Goal: Task Accomplishment & Management: Manage account settings

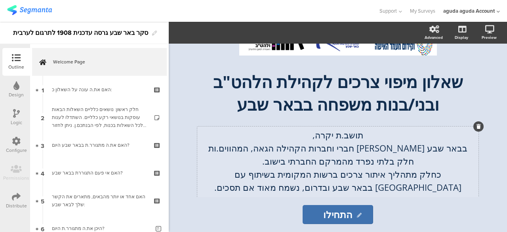
scroll to position [40, 0]
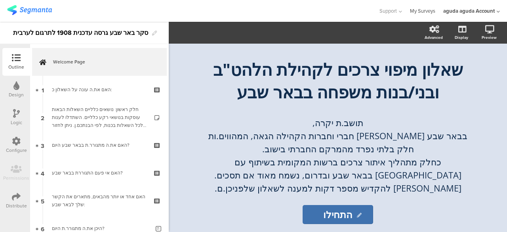
click at [426, 9] on link "My Surveys" at bounding box center [422, 11] width 25 height 22
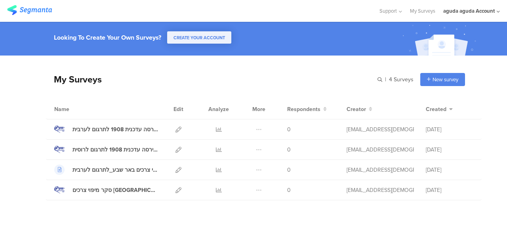
scroll to position [41, 0]
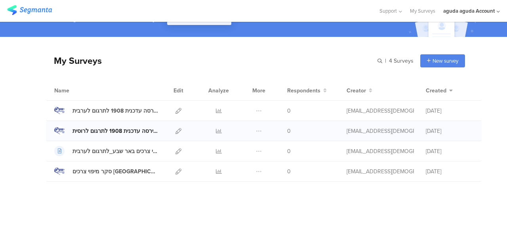
click at [107, 130] on div "סקר באר שבע גירסה עדכנית 1908 לתרגום לרוסית" at bounding box center [115, 131] width 86 height 8
click at [175, 132] on icon at bounding box center [178, 131] width 6 height 6
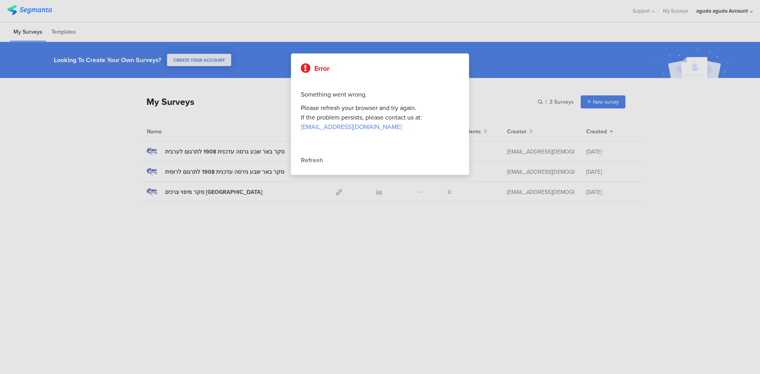
click at [318, 158] on div "Refresh" at bounding box center [380, 161] width 158 height 10
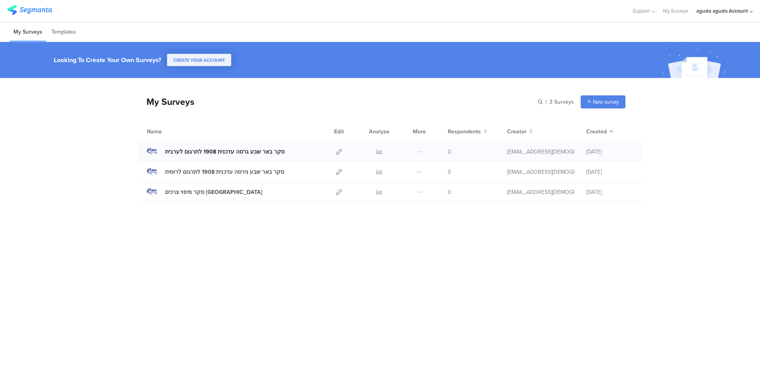
click at [236, 153] on div "סקר באר שבע גרסה עדכנית 1908 לתרגום לערבית" at bounding box center [225, 152] width 120 height 8
click at [199, 189] on div "סקר מיפוי צרכים [GEOGRAPHIC_DATA]" at bounding box center [213, 192] width 97 height 8
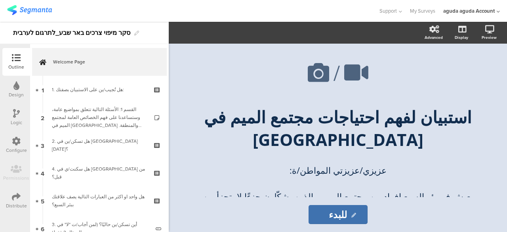
click at [15, 119] on div "Logic" at bounding box center [16, 122] width 11 height 7
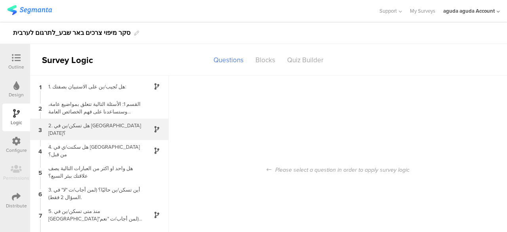
click at [114, 132] on div "2. هل تسكن/ين في [GEOGRAPHIC_DATA] [DATE]؟" at bounding box center [93, 129] width 99 height 15
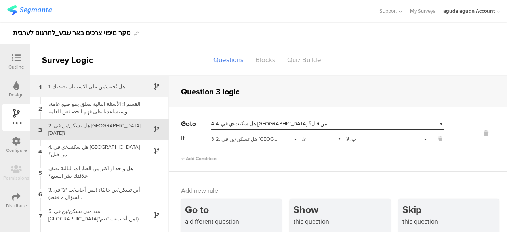
click at [108, 82] on div "1 1. هل تُجيب/ين على الاستبيان بصفتك:" at bounding box center [99, 86] width 139 height 21
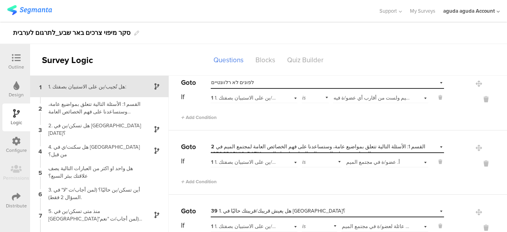
scroll to position [23, 0]
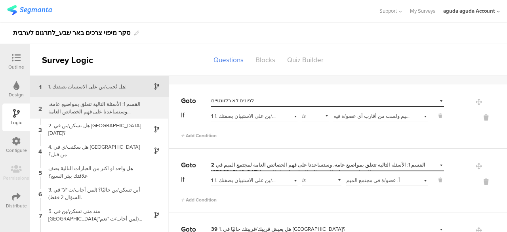
click at [91, 111] on div "القسم 1: الأسئلة التالية تتعلق بمواضيع عامة، وستساعدنا على فهم الخصائص العامة ل…" at bounding box center [93, 107] width 99 height 15
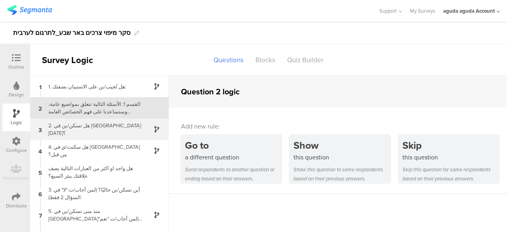
click at [99, 135] on div "3 2. هل تسكن/ين في بئر السبع اليوم؟" at bounding box center [99, 128] width 139 height 21
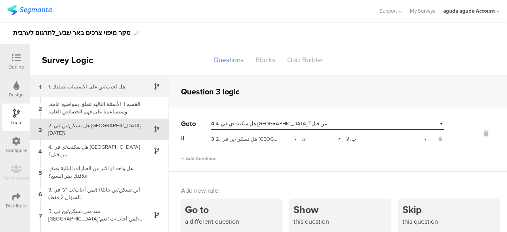
click at [103, 85] on div "1. هل تُجيب/ين على الاستبيان بصفتك:" at bounding box center [93, 87] width 99 height 8
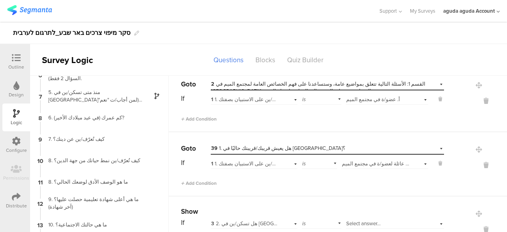
scroll to position [181, 0]
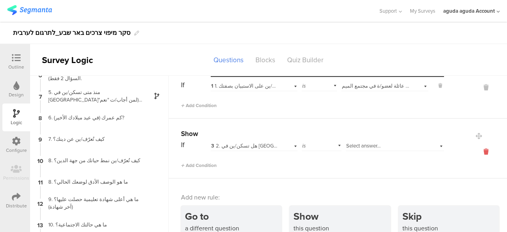
click at [476, 149] on icon at bounding box center [485, 151] width 19 height 9
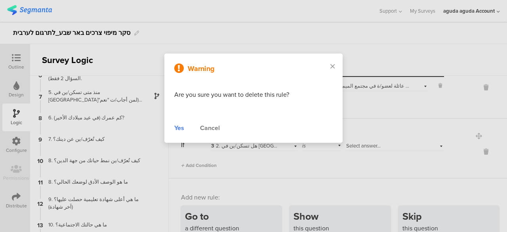
click at [181, 130] on div "Yes" at bounding box center [179, 128] width 10 height 10
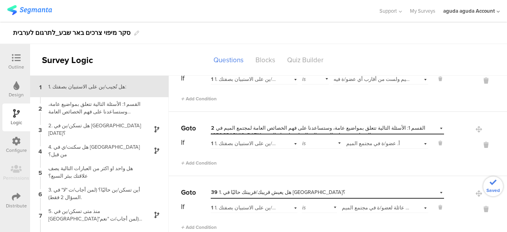
scroll to position [0, 0]
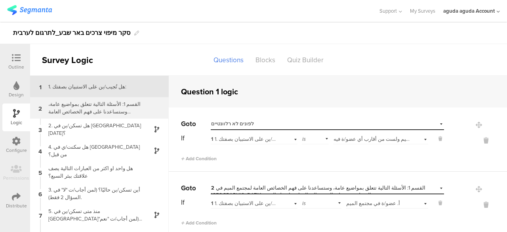
click at [91, 110] on div "القسم 1: الأسئلة التالية تتعلق بمواضيع عامة، وستساعدنا على فهم الخصائص العامة ل…" at bounding box center [93, 107] width 99 height 15
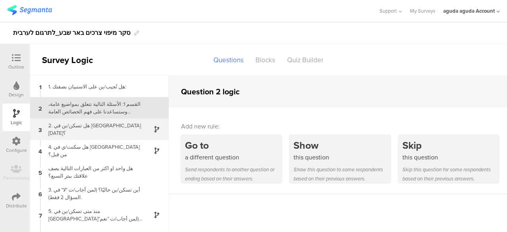
click at [95, 131] on div "2. هل تسكن/ين في بئر السبع اليوم؟" at bounding box center [93, 129] width 99 height 15
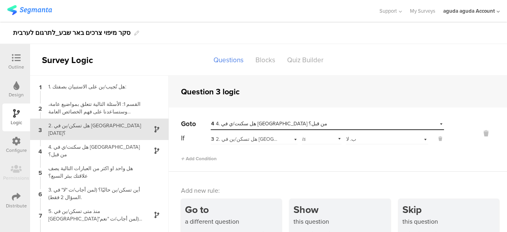
click at [19, 61] on icon at bounding box center [16, 57] width 9 height 9
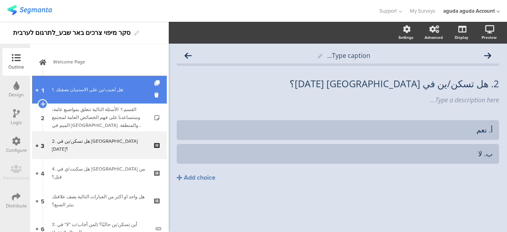
click at [94, 82] on link "1 1. هل تُجيب/ين على الاستبيان بصفتك:" at bounding box center [99, 90] width 135 height 28
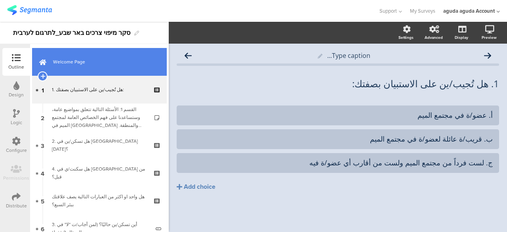
click at [86, 65] on span "Welcome Page" at bounding box center [103, 62] width 101 height 8
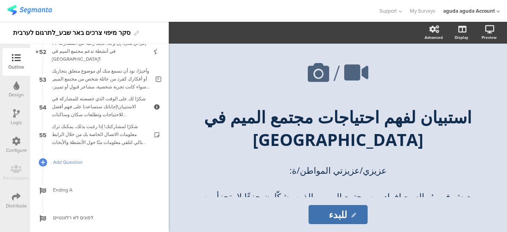
scroll to position [1469, 0]
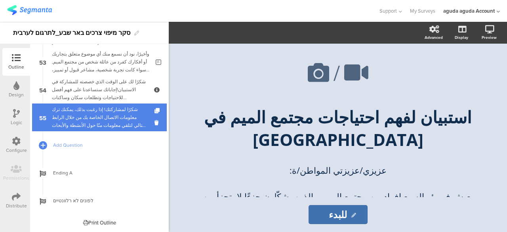
click at [88, 116] on div "شكرًا لمشاركتك! إذا رغبت بذلك، يمكنك ترك معلومات الاتصال الخاصة بك من خلال الرا…" at bounding box center [99, 117] width 95 height 24
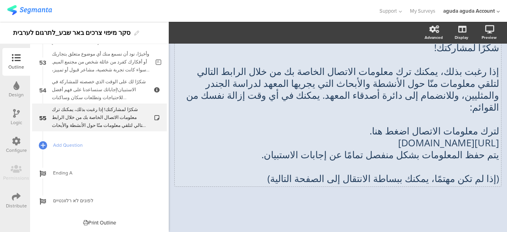
scroll to position [42, 0]
click at [340, 134] on div "شكرًا لمشاركتك! إذا رغبت بذلك، يمكنك ترك معلومات الاتصال الخاصة بك من خلال الرا…" at bounding box center [338, 113] width 326 height 146
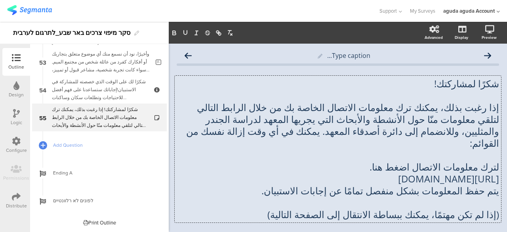
click at [384, 161] on p "لترك معلومات الاتصال اضغط هنا." at bounding box center [338, 167] width 322 height 12
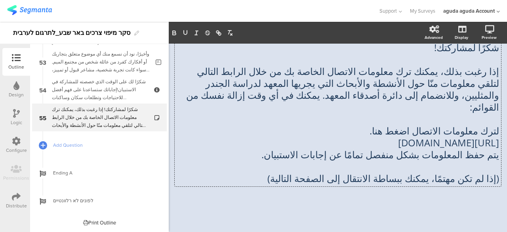
scroll to position [42, 16]
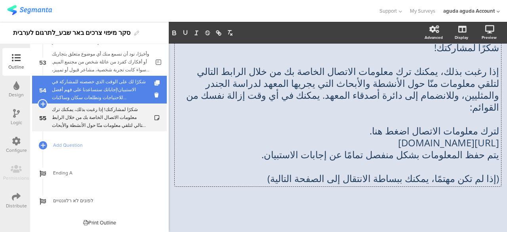
drag, startPoint x: 85, startPoint y: 92, endPoint x: 97, endPoint y: 92, distance: 12.3
click at [85, 92] on div "شكرًا لك على الوقت الذي خصصته للمشاركة في الاستبيان!إجاباتك ستساعدنا على فهم أف…" at bounding box center [99, 90] width 95 height 24
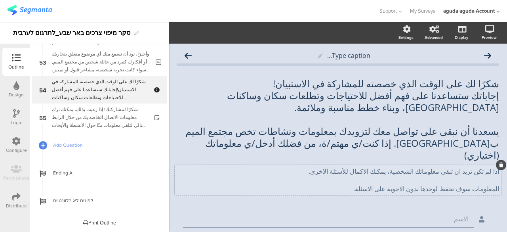
click at [359, 170] on div "اذا لم تكن تريد ان تبقي معلوماتك الشخصية، يمكنك الاكمال للأسئلة الاخرى. المعلوم…" at bounding box center [338, 180] width 326 height 30
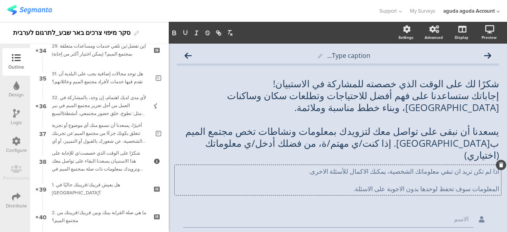
scroll to position [835, 0]
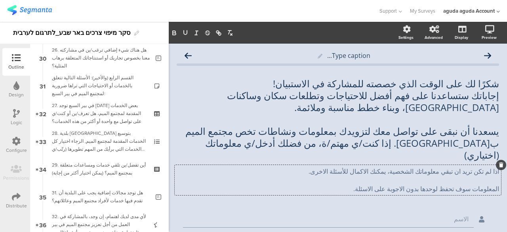
drag, startPoint x: 21, startPoint y: 121, endPoint x: 26, endPoint y: 117, distance: 6.2
click at [21, 121] on div "Logic" at bounding box center [16, 122] width 11 height 7
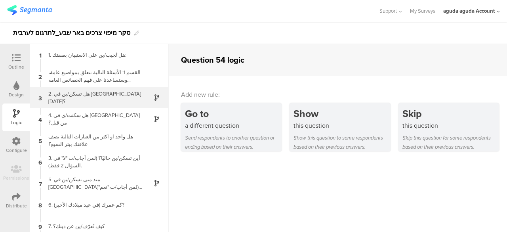
click at [85, 103] on div "3 2. هل تسكن/ين في بئر السبع اليوم؟" at bounding box center [99, 97] width 139 height 21
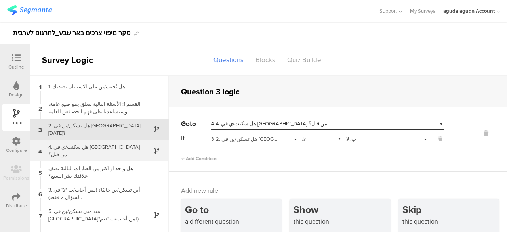
click at [79, 151] on div "4. هل سكنت/ي في بئر السبع من قبل؟" at bounding box center [93, 150] width 99 height 15
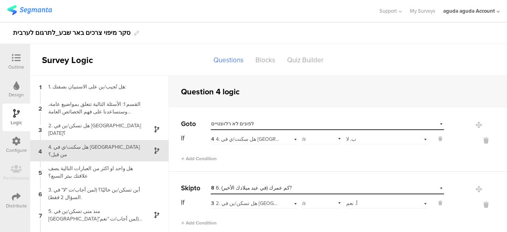
scroll to position [13, 0]
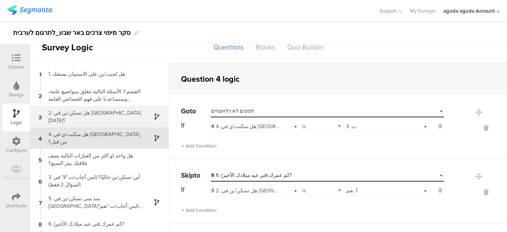
click at [105, 122] on div "3 2. هل تسكن/ين في بئر السبع اليوم؟" at bounding box center [99, 116] width 139 height 21
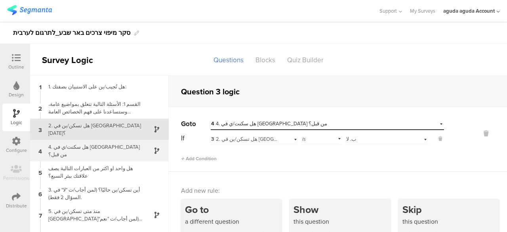
click at [99, 143] on div "4 4. هل سكنت/ي في بئر السبع من قبل؟" at bounding box center [99, 150] width 139 height 21
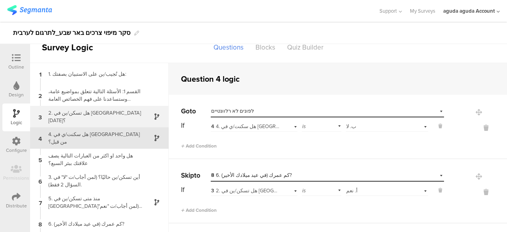
click at [102, 111] on div "3 2. هل تسكن/ين في بئر السبع اليوم؟" at bounding box center [99, 116] width 139 height 21
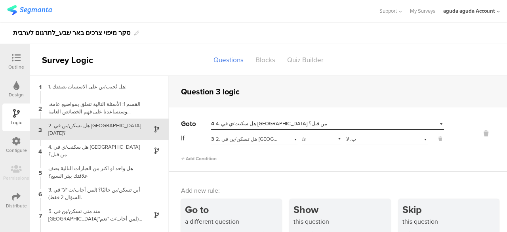
click at [19, 61] on icon at bounding box center [16, 57] width 9 height 9
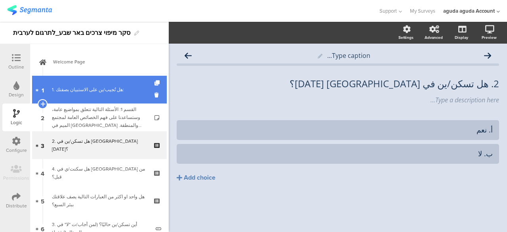
scroll to position [7, 0]
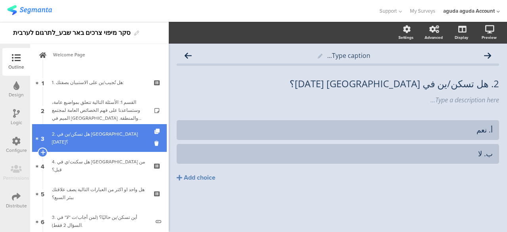
drag, startPoint x: 81, startPoint y: 136, endPoint x: 92, endPoint y: 133, distance: 11.4
click at [81, 139] on div "2. هل تسكن/ين في بئر السبع اليوم؟" at bounding box center [99, 138] width 95 height 16
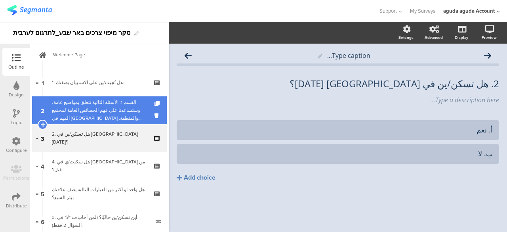
click at [88, 115] on div "القسم 1: الأسئلة التالية تتعلق بمواضيع عامة، وستساعدنا على فهم الخصائص العامة ل…" at bounding box center [99, 110] width 95 height 24
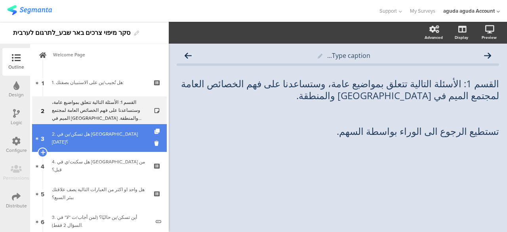
click at [83, 133] on div "2. هل تسكن/ين في بئر السبع اليوم؟" at bounding box center [99, 138] width 95 height 16
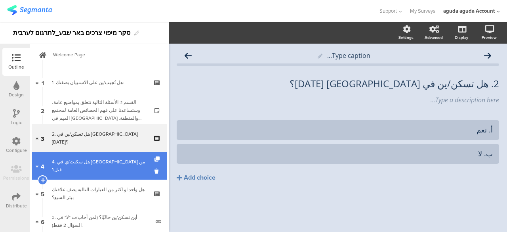
click at [84, 158] on link "4 4. هل سكنت/ي في بئر السبع من قبل؟" at bounding box center [99, 166] width 135 height 28
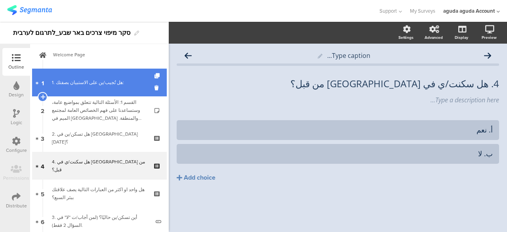
click at [83, 83] on div "1. هل تُجيب/ين على الاستبيان بصفتك:" at bounding box center [99, 82] width 95 height 8
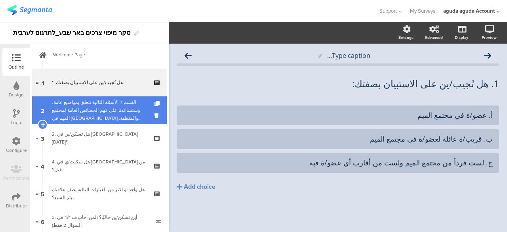
click at [82, 121] on div "القسم 1: الأسئلة التالية تتعلق بمواضيع عامة، وستساعدنا على فهم الخصائص العامة ل…" at bounding box center [99, 110] width 95 height 24
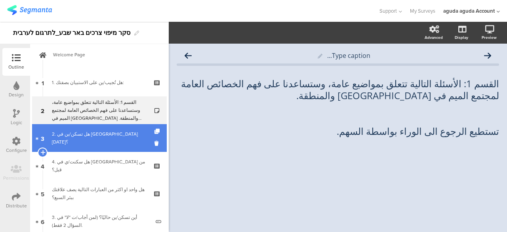
click at [82, 144] on link "3 2. هل تسكن/ين في بئر السبع اليوم؟" at bounding box center [99, 138] width 135 height 28
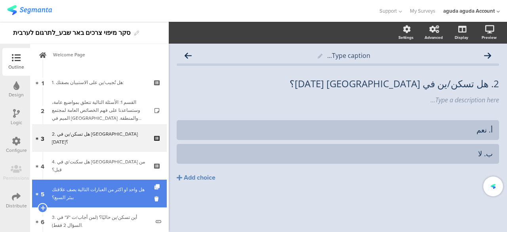
click at [96, 188] on div "هل واحد او اكثر من العبارات التالية يصف علاقتك ببئر السبع؟" at bounding box center [99, 193] width 95 height 16
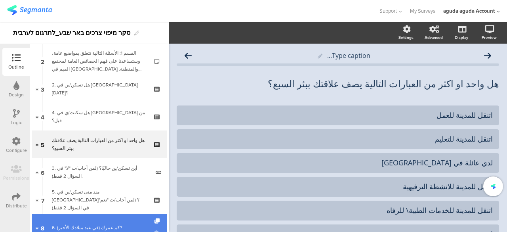
scroll to position [126, 0]
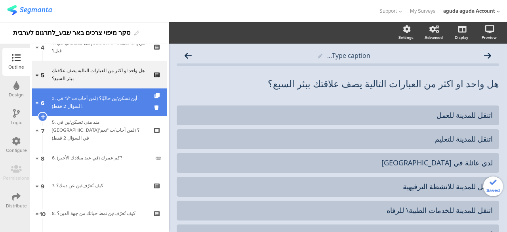
click at [91, 114] on link "6 3. أين تسكن/ين حاليًا؟ (لمن أجاب/ت "لا" في السؤال 2 فقط)." at bounding box center [99, 102] width 135 height 28
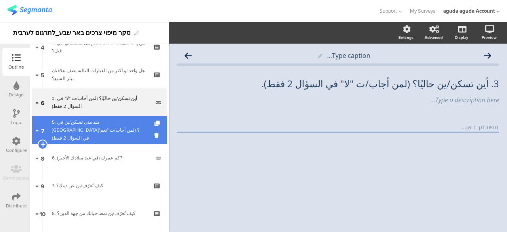
click at [91, 133] on div "5. منذ متى تسكن/ين في بئر السبع؟ (لمن أجاب/ت "نعم" في السؤال 2 فقط)" at bounding box center [99, 130] width 95 height 24
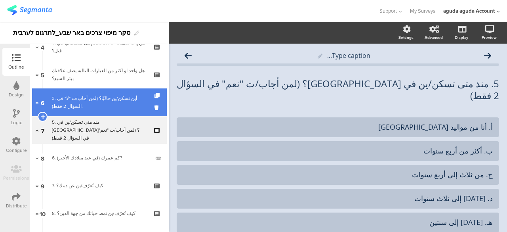
click at [102, 107] on div "3. أين تسكن/ين حاليًا؟ (لمن أجاب/ت "لا" في السؤال 2 فقط)." at bounding box center [101, 102] width 98 height 16
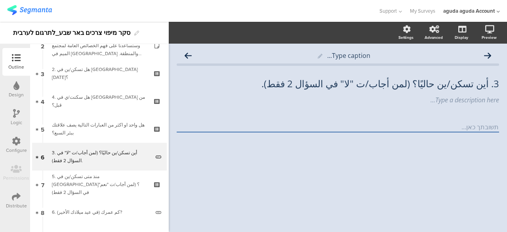
scroll to position [79, 0]
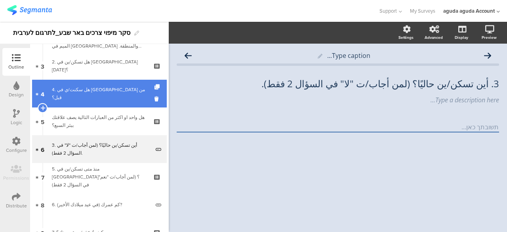
click at [67, 103] on link "4 4. هل سكنت/ي في بئر السبع من قبل؟" at bounding box center [99, 94] width 135 height 28
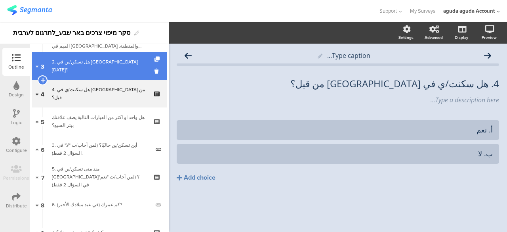
click at [93, 70] on link "3 2. هل تسكن/ين في بئر السبع اليوم؟" at bounding box center [99, 66] width 135 height 28
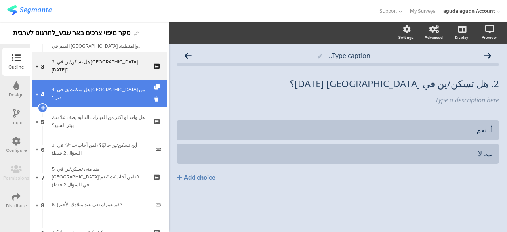
click at [90, 92] on div "4. هل سكنت/ي في بئر السبع من قبل؟" at bounding box center [99, 94] width 95 height 16
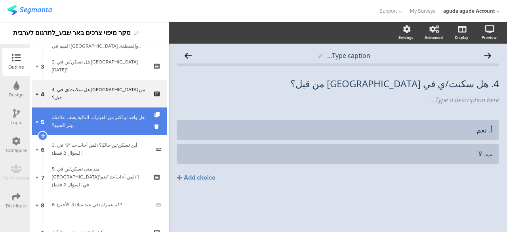
click at [88, 114] on div "هل واحد او اكثر من العبارات التالية يصف علاقتك ببئر السبع؟" at bounding box center [99, 121] width 95 height 16
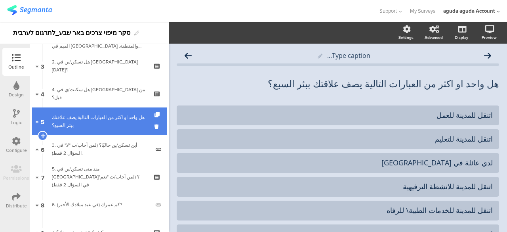
click at [93, 133] on link "5 هل واحد او اكثر من العبارات التالية يصف علاقتك ببئر السبع؟" at bounding box center [99, 121] width 135 height 28
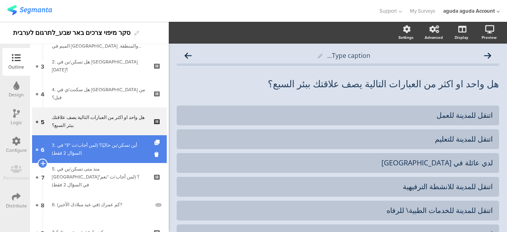
click at [93, 144] on div "3. أين تسكن/ين حاليًا؟ (لمن أجاب/ت "لا" في السؤال 2 فقط)." at bounding box center [101, 149] width 98 height 16
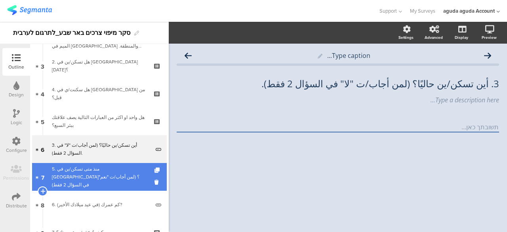
click at [113, 176] on div "5. منذ متى تسكن/ين في بئر السبع؟ (لمن أجاب/ت "نعم" في السؤال 2 فقط)" at bounding box center [99, 177] width 95 height 24
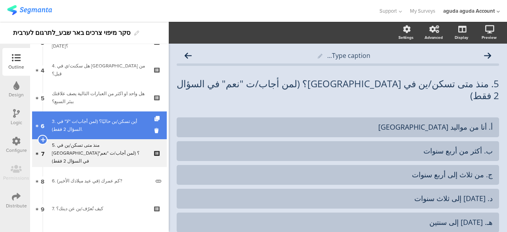
scroll to position [119, 0]
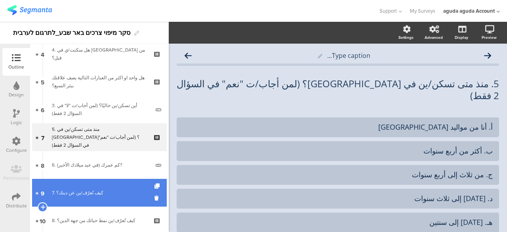
click at [97, 183] on link "9 7. كيف تُعرّف/ين عن دينك؟" at bounding box center [99, 193] width 135 height 28
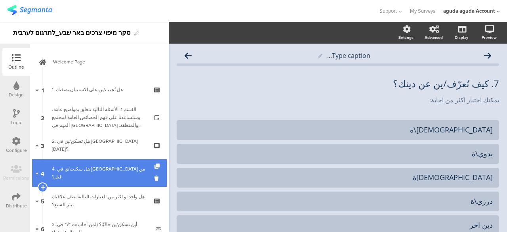
scroll to position [79, 0]
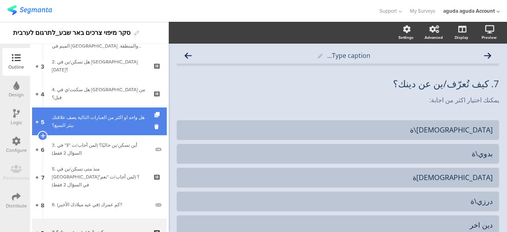
click at [86, 124] on div "هل واحد او اكثر من العبارات التالية يصف علاقتك ببئر السبع؟" at bounding box center [99, 121] width 95 height 16
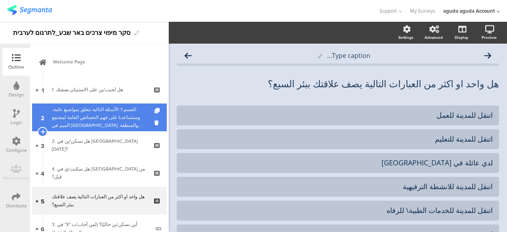
drag, startPoint x: 101, startPoint y: 112, endPoint x: 97, endPoint y: 130, distance: 19.0
click at [101, 112] on div "القسم 1: الأسئلة التالية تتعلق بمواضيع عامة، وستساعدنا على فهم الخصائص العامة ل…" at bounding box center [99, 117] width 95 height 24
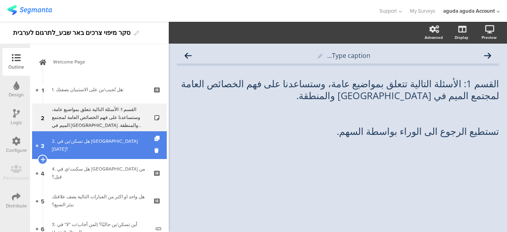
click at [94, 141] on div "2. هل تسكن/ين في بئر السبع اليوم؟" at bounding box center [99, 145] width 95 height 16
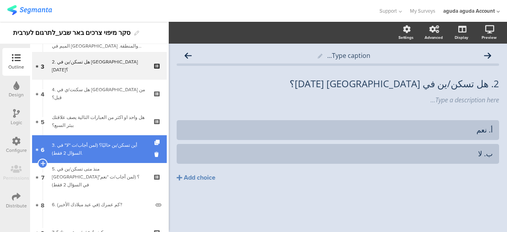
scroll to position [158, 0]
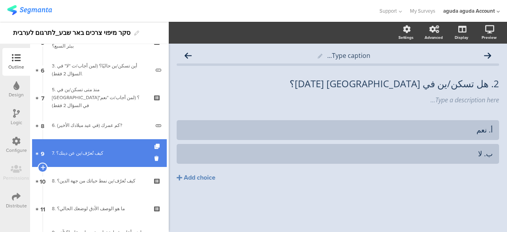
click at [97, 143] on link "9 7. كيف تُعرّف/ين عن دينك؟" at bounding box center [99, 153] width 135 height 28
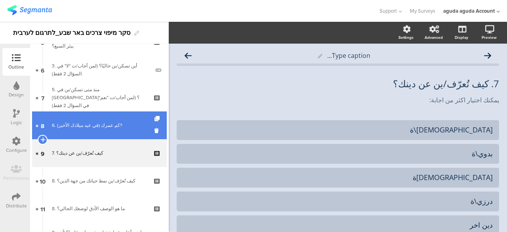
click at [104, 131] on link "8 6. كم عمرك (في عيد ميلادك الأخير)?" at bounding box center [99, 125] width 135 height 28
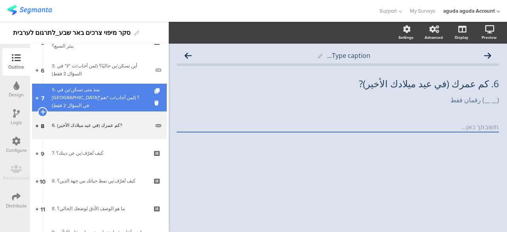
click at [101, 101] on div "5. منذ متى تسكن/ين في بئر السبع؟ (لمن أجاب/ت "نعم" في السؤال 2 فقط)" at bounding box center [99, 98] width 95 height 24
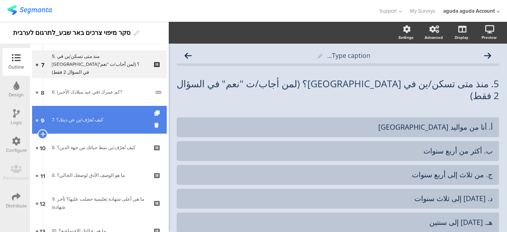
scroll to position [277, 0]
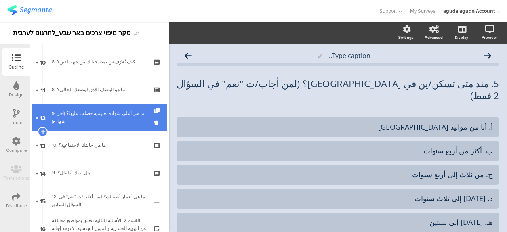
click at [92, 122] on link "12 9. ما هي أعلى شهادة تعليمية حصلت عليها؟ (آخر شهادة)" at bounding box center [99, 117] width 135 height 28
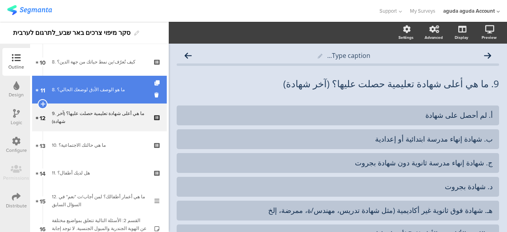
click at [93, 98] on link "11 8. ما هو الوصف الأدق لوضعك الحالي؟" at bounding box center [99, 90] width 135 height 28
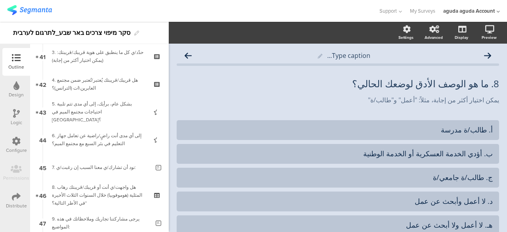
scroll to position [1108, 0]
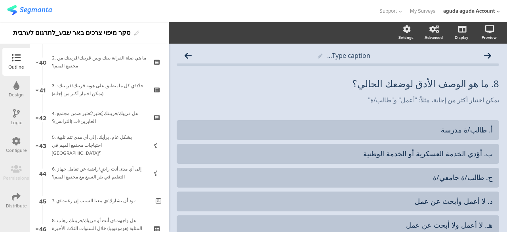
drag, startPoint x: 21, startPoint y: 114, endPoint x: 27, endPoint y: 112, distance: 5.5
click at [21, 114] on div "Logic" at bounding box center [16, 117] width 28 height 28
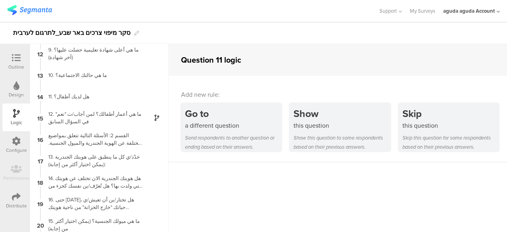
scroll to position [249, 0]
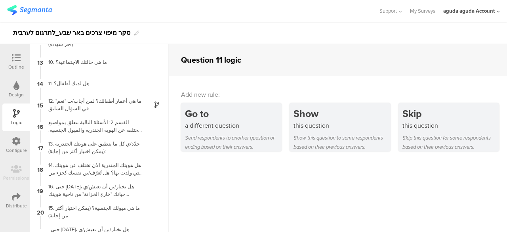
click at [84, 108] on div "12. ما هي أعمار أطفالك؟ لمن أجاب/ت "نعم" في السؤال السابق" at bounding box center [93, 104] width 99 height 15
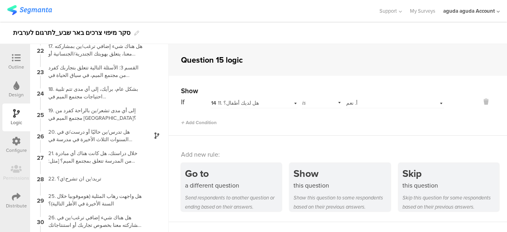
scroll to position [533, 0]
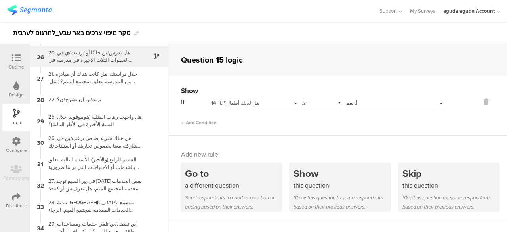
click at [89, 56] on div "20. هل تدرس/ين حاليًا أو درست/ي في السنوات الثلاث الأخيرة في مدرسة في بئر السبع؟" at bounding box center [93, 56] width 99 height 15
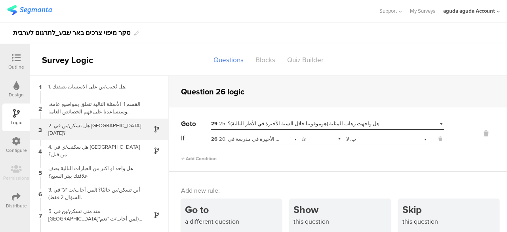
click at [80, 139] on div "3 2. هل تسكن/ين في بئر السبع اليوم؟" at bounding box center [99, 128] width 139 height 21
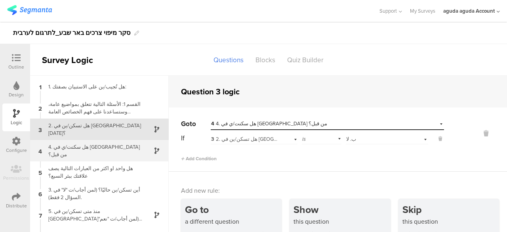
click at [107, 149] on div "4. هل سكنت/ي في بئر السبع من قبل؟" at bounding box center [93, 150] width 99 height 15
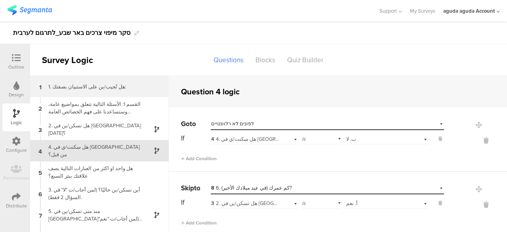
click at [67, 81] on div "1 1. هل تُجيب/ين على الاستبيان بصفتك:" at bounding box center [99, 86] width 139 height 21
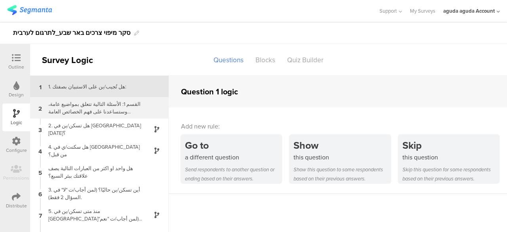
click at [101, 115] on div "القسم 1: الأسئلة التالية تتعلق بمواضيع عامة، وستساعدنا على فهم الخصائص العامة ل…" at bounding box center [93, 107] width 99 height 15
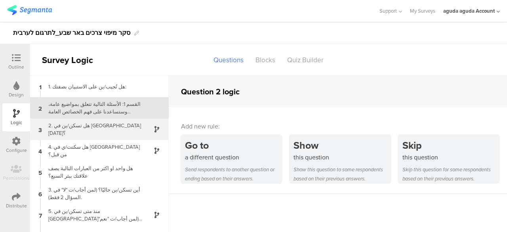
click at [101, 133] on div "3 2. هل تسكن/ين في بئر السبع اليوم؟" at bounding box center [99, 128] width 139 height 21
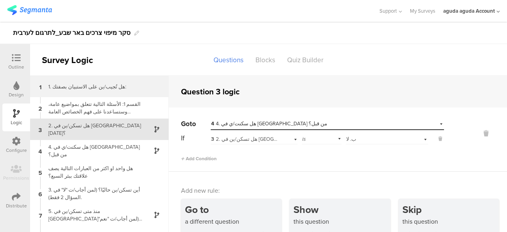
click at [97, 88] on div "1. هل تُجيب/ين على الاستبيان بصفتك:" at bounding box center [93, 87] width 99 height 8
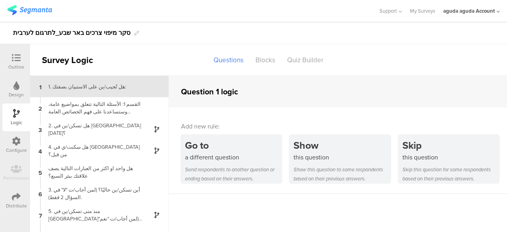
click at [17, 59] on icon at bounding box center [16, 57] width 9 height 9
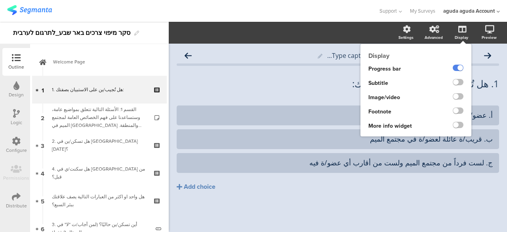
click at [462, 31] on icon at bounding box center [462, 29] width 8 height 8
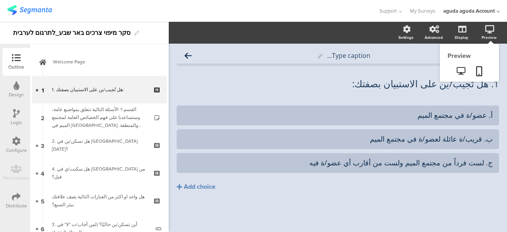
click at [488, 32] on icon at bounding box center [489, 29] width 9 height 8
click at [460, 72] on icon at bounding box center [460, 71] width 8 height 8
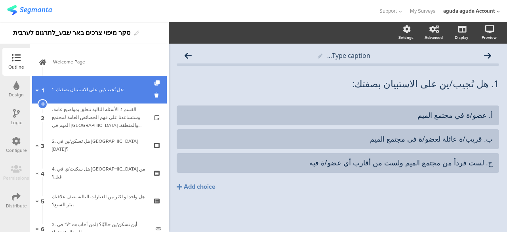
click at [101, 92] on div "1. هل تُجيب/ين على الاستبيان بصفتك:" at bounding box center [99, 90] width 95 height 8
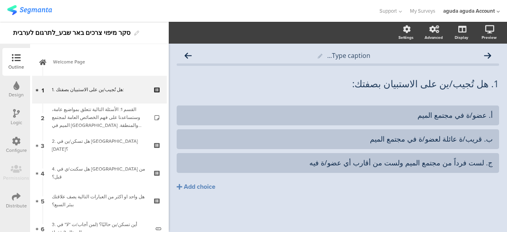
click at [21, 116] on div "Logic" at bounding box center [16, 117] width 28 height 28
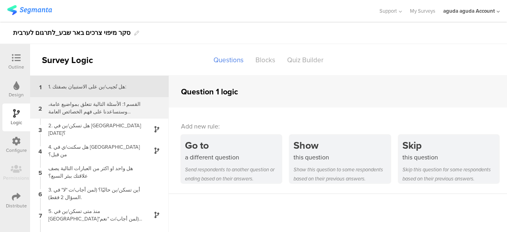
click at [91, 108] on div "القسم 1: الأسئلة التالية تتعلق بمواضيع عامة، وستساعدنا على فهم الخصائص العامة ل…" at bounding box center [93, 107] width 99 height 15
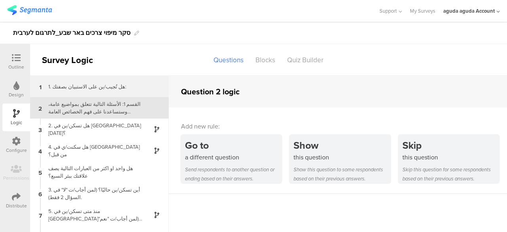
click at [93, 88] on div "1. هل تُجيب/ين على الاستبيان بصفتك:" at bounding box center [93, 87] width 99 height 8
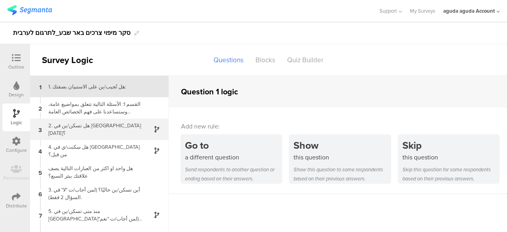
click at [83, 125] on div "2. هل تسكن/ين في بئر السبع اليوم؟" at bounding box center [93, 129] width 99 height 15
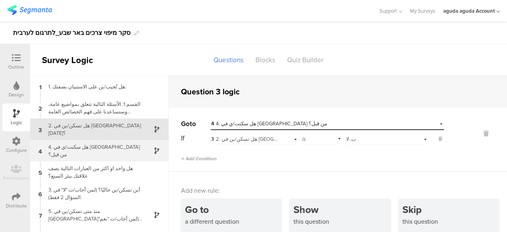
click at [107, 153] on div "4. هل سكنت/ي في بئر السبع من قبل؟" at bounding box center [93, 150] width 99 height 15
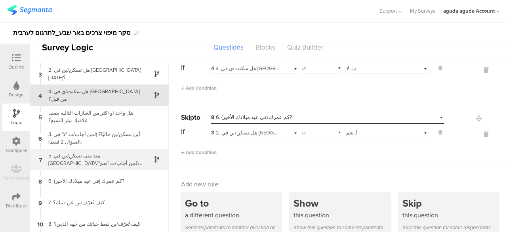
scroll to position [79, 0]
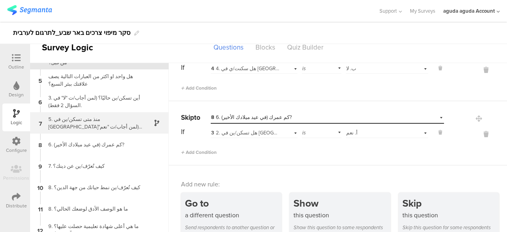
click at [105, 130] on div "5. منذ متى تسكن/ين في بئر السبع؟ (لمن أجاب/ت "نعم" في السؤال 2 فقط)" at bounding box center [93, 122] width 99 height 15
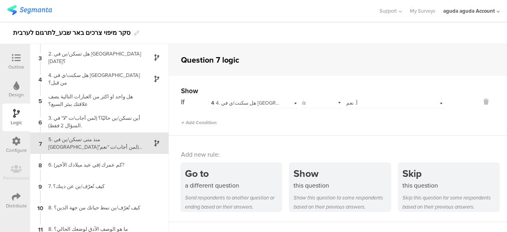
scroll to position [45, 0]
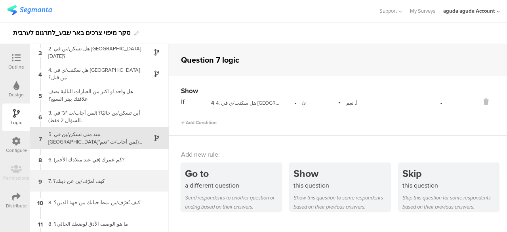
click at [74, 184] on div "9 7. كيف تُعرّف/ين عن دينك؟" at bounding box center [99, 180] width 139 height 21
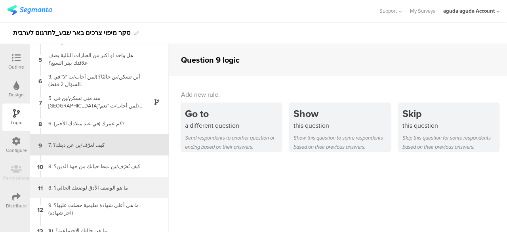
scroll to position [88, 0]
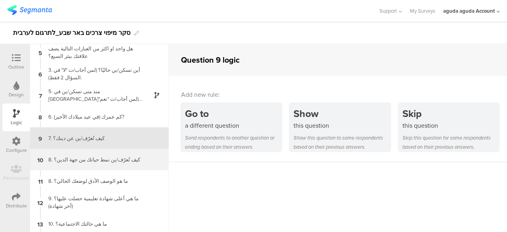
click at [90, 165] on div "10 8. كيف تُعرّف/ين نمط حياتك من جهة الدين؟" at bounding box center [99, 158] width 139 height 21
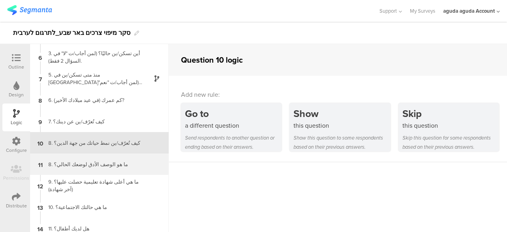
scroll to position [109, 0]
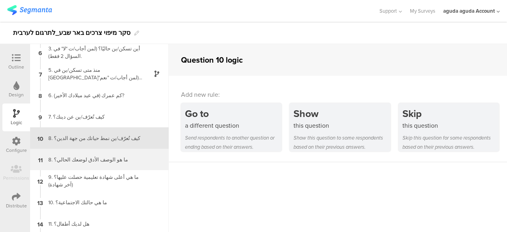
click at [100, 153] on div "11 8. ما هو الوصف الأدق لوضعك الحالي؟" at bounding box center [99, 158] width 139 height 21
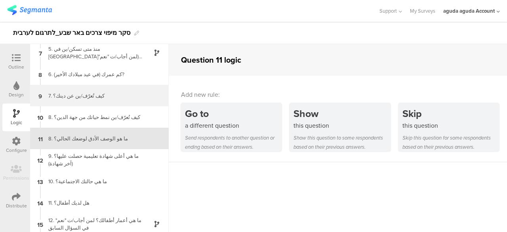
scroll to position [131, 0]
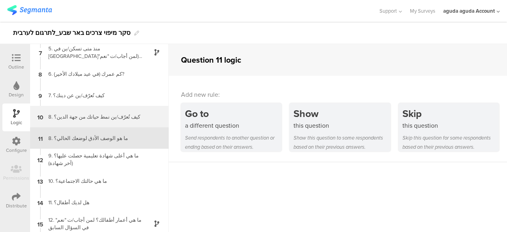
click at [104, 116] on div "8. كيف تُعرّف/ين نمط حياتك من جهة الدين؟" at bounding box center [93, 117] width 99 height 8
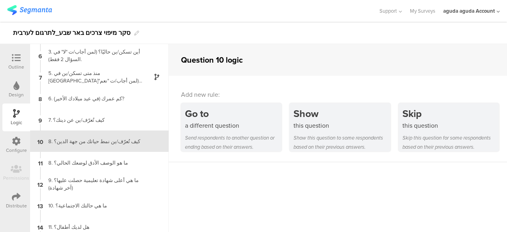
scroll to position [109, 0]
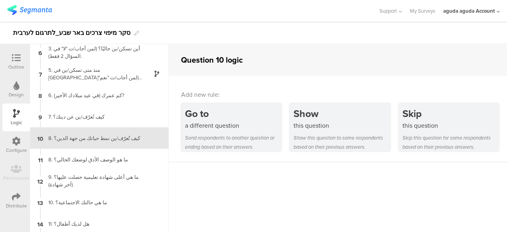
click at [23, 62] on div at bounding box center [16, 58] width 16 height 10
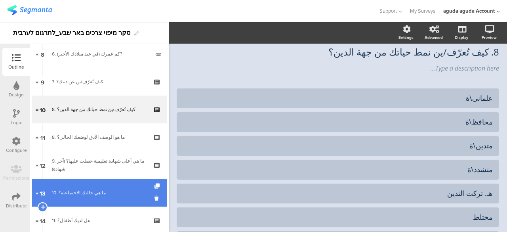
scroll to position [241, 0]
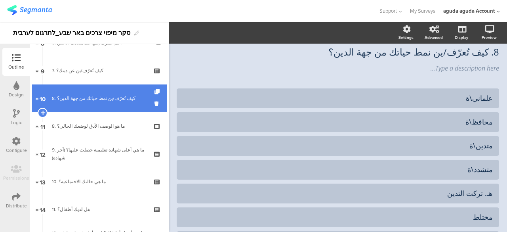
click at [85, 99] on div "8. كيف تُعرّف/ين نمط حياتك من جهة الدين؟" at bounding box center [99, 98] width 95 height 8
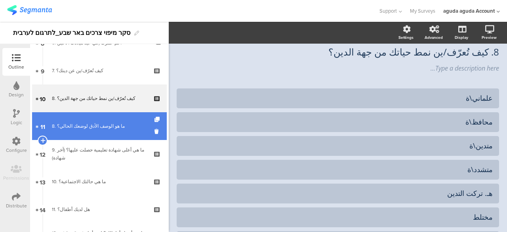
click at [78, 125] on div "8. ما هو الوصف الأدق لوضعك الحالي؟" at bounding box center [99, 126] width 95 height 8
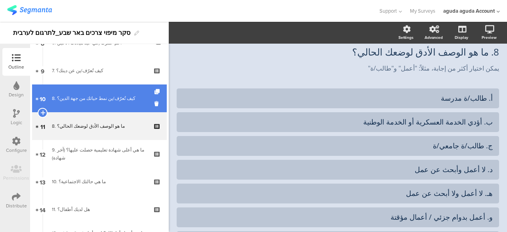
click at [82, 104] on link "10 8. كيف تُعرّف/ين نمط حياتك من جهة الدين؟" at bounding box center [99, 98] width 135 height 28
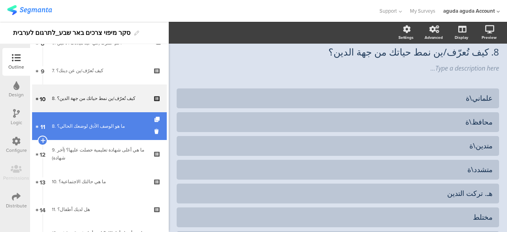
click at [81, 121] on link "11 8. ما هو الوصف الأدق لوضعك الحالي؟" at bounding box center [99, 126] width 135 height 28
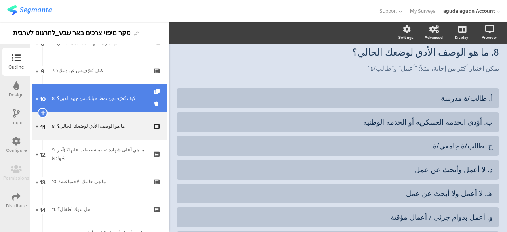
click at [81, 106] on link "10 8. كيف تُعرّف/ين نمط حياتك من جهة الدين؟" at bounding box center [99, 98] width 135 height 28
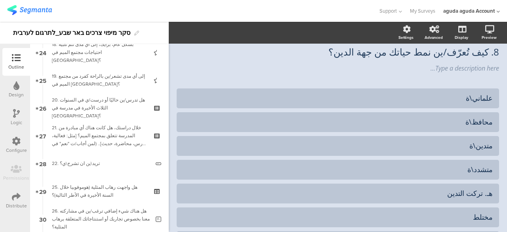
scroll to position [676, 0]
click at [15, 113] on icon at bounding box center [16, 113] width 7 height 9
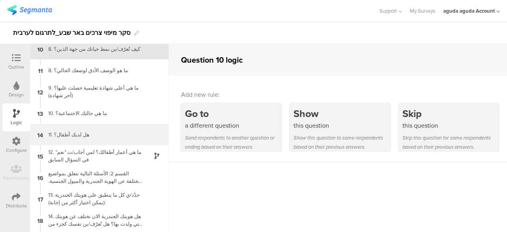
scroll to position [186, 0]
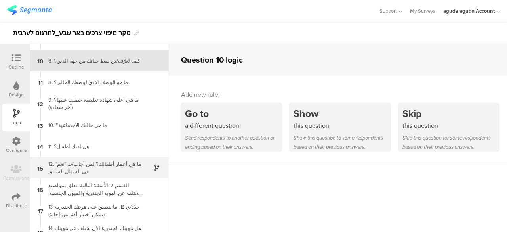
click at [99, 162] on div "12. ما هي أعمار أطفالك؟ لمن أجاب/ت "نعم" في السؤال السابق" at bounding box center [93, 167] width 99 height 15
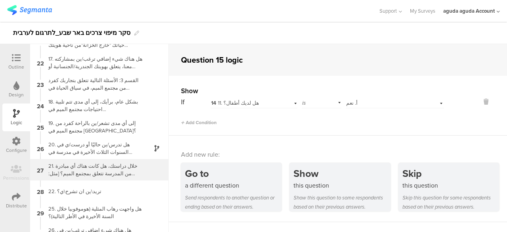
scroll to position [454, 0]
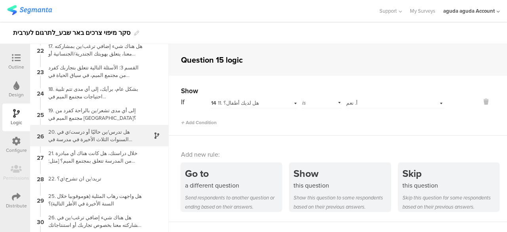
click at [91, 137] on div "20. هل تدرس/ين حاليًا أو درست/ي في السنوات الثلاث الأخيرة في مدرسة في بئر السبع؟" at bounding box center [93, 135] width 99 height 15
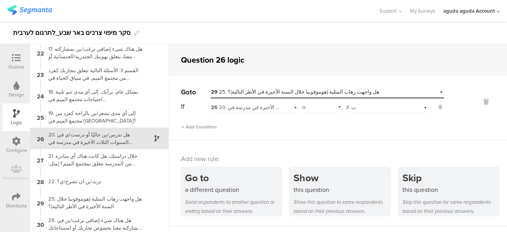
scroll to position [451, 0]
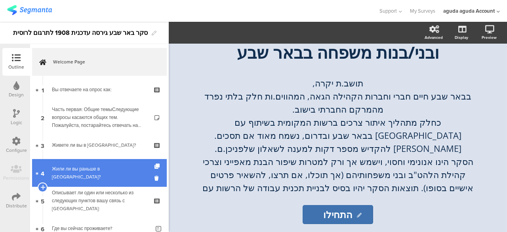
click at [86, 166] on link "4 Жили ли вы раньше в [GEOGRAPHIC_DATA]?" at bounding box center [99, 173] width 135 height 28
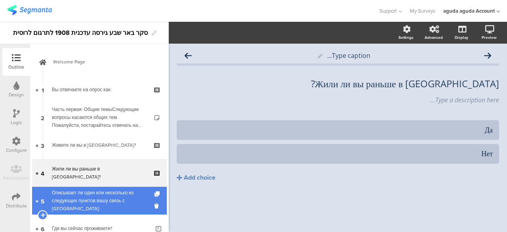
click at [107, 190] on div "Описывает ли один или несколько из следующих пунктов вашу связь с Беэр-Шевой:" at bounding box center [99, 200] width 95 height 24
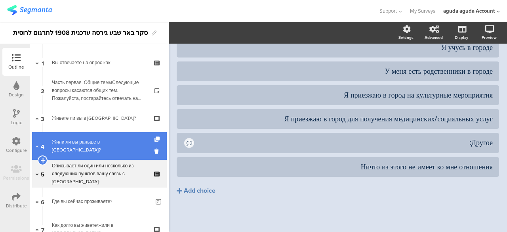
scroll to position [40, 0]
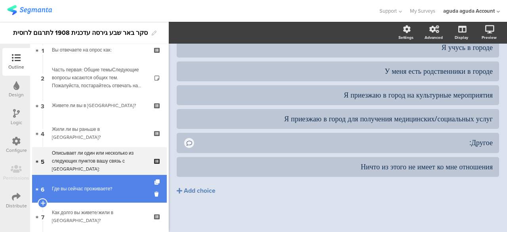
click at [96, 184] on div "Где вы сейчас проживаете?" at bounding box center [101, 188] width 98 height 8
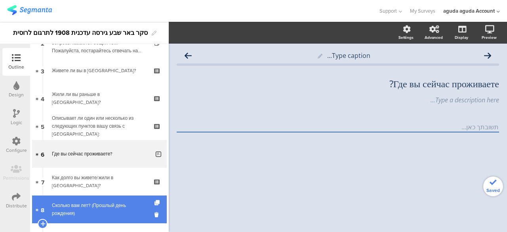
scroll to position [119, 0]
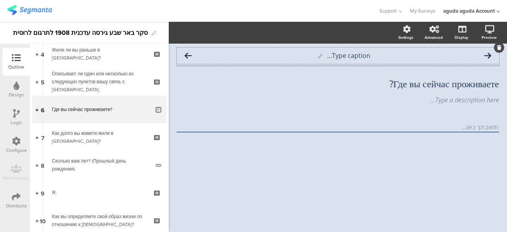
click at [488, 55] on icon at bounding box center [487, 55] width 7 height 8
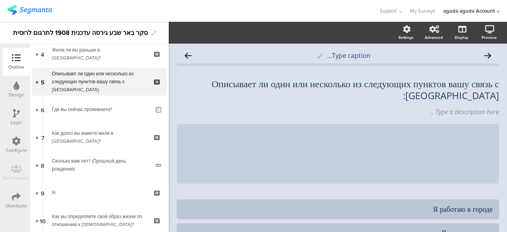
click at [488, 55] on div "Type caption..." at bounding box center [338, 56] width 322 height 16
click at [184, 56] on icon at bounding box center [187, 55] width 7 height 8
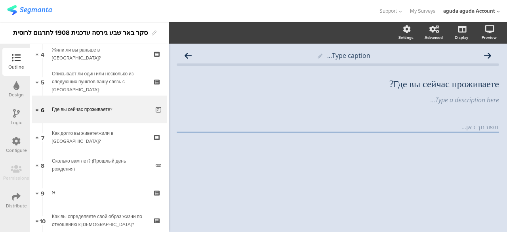
click at [184, 56] on icon at bounding box center [187, 55] width 7 height 8
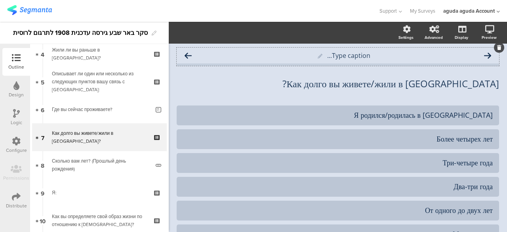
click at [188, 55] on icon at bounding box center [187, 55] width 7 height 8
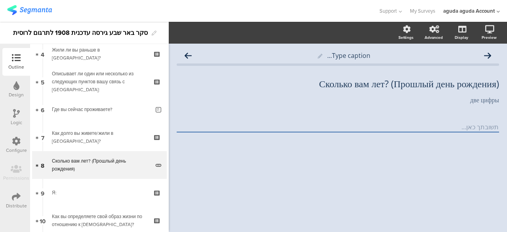
click at [188, 55] on icon at bounding box center [187, 55] width 7 height 8
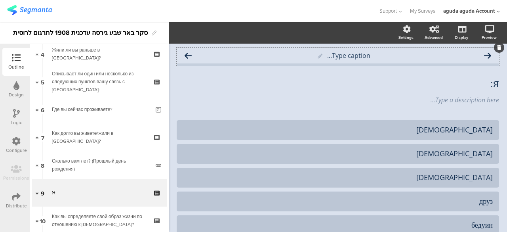
click at [189, 58] on icon at bounding box center [187, 55] width 7 height 8
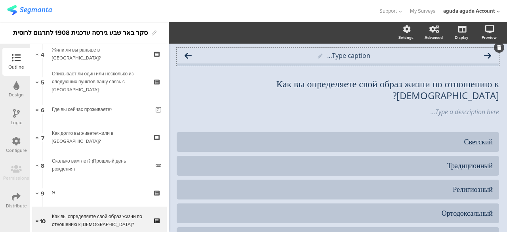
click at [184, 54] on div "Type caption..." at bounding box center [338, 56] width 322 height 16
click at [186, 54] on icon at bounding box center [187, 55] width 7 height 8
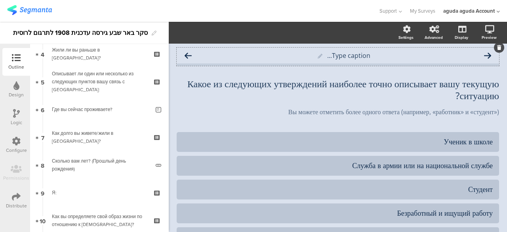
click at [187, 57] on icon at bounding box center [187, 55] width 7 height 8
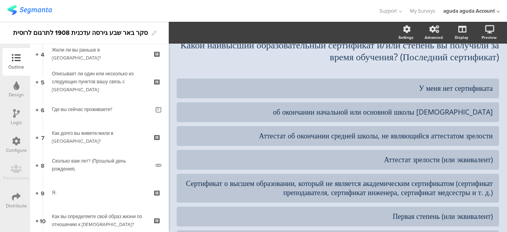
scroll to position [11, 0]
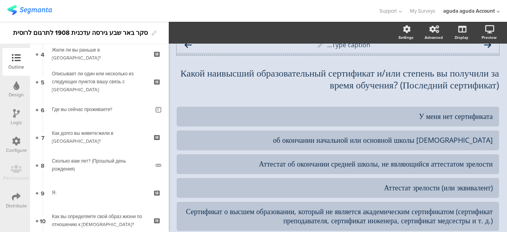
click at [190, 46] on icon at bounding box center [187, 45] width 7 height 8
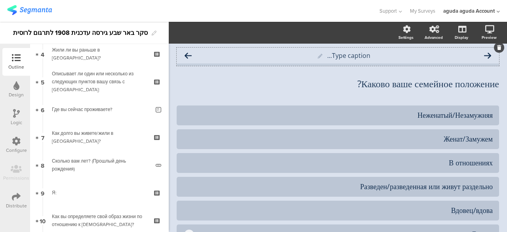
click at [186, 55] on icon at bounding box center [187, 55] width 7 height 8
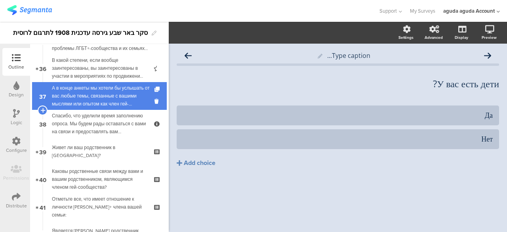
scroll to position [990, 0]
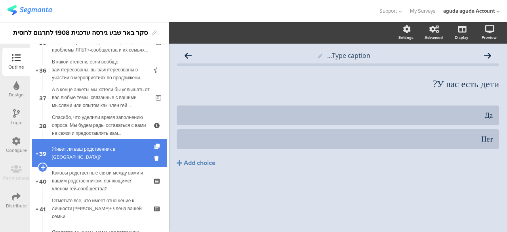
click at [84, 154] on div "Живет ли ваш родственник в Беэр-Шеве?" at bounding box center [99, 153] width 95 height 16
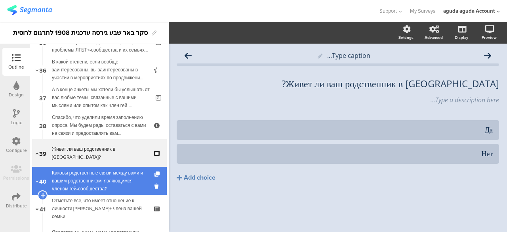
drag, startPoint x: 74, startPoint y: 169, endPoint x: 99, endPoint y: 169, distance: 24.5
click at [66, 180] on div "Каковы родственные связи между вами и вашим родственником, являющимся членом ге…" at bounding box center [99, 181] width 95 height 24
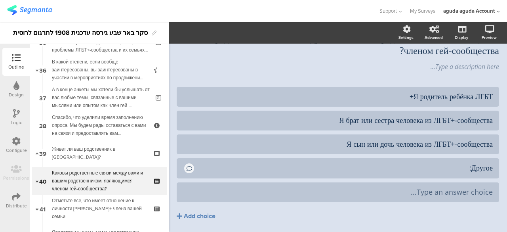
scroll to position [70, 0]
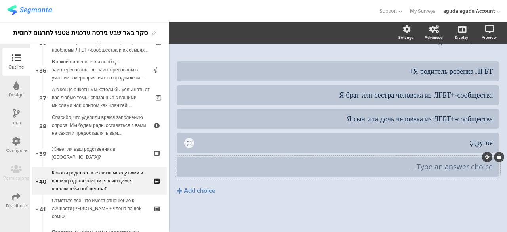
click at [497, 158] on icon at bounding box center [499, 156] width 4 height 5
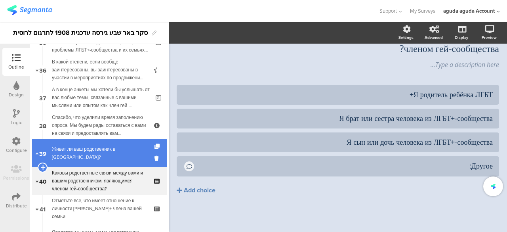
scroll to position [47, 0]
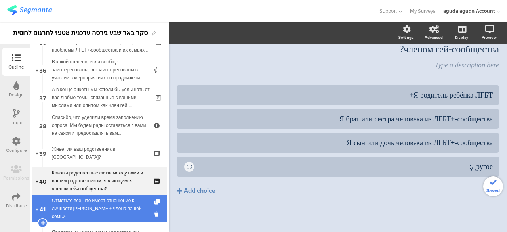
click at [80, 201] on div "Отметьте все, что имеет отношение к личности ЛГБТ+ члена вашей семьи:" at bounding box center [99, 208] width 95 height 24
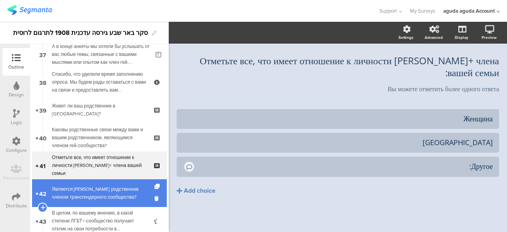
scroll to position [1069, 0]
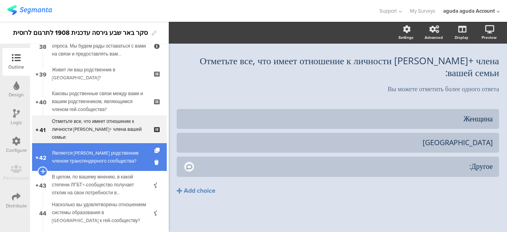
click at [100, 160] on div "Является ли ваш родственник членом трансгендерного сообщества?" at bounding box center [99, 157] width 95 height 16
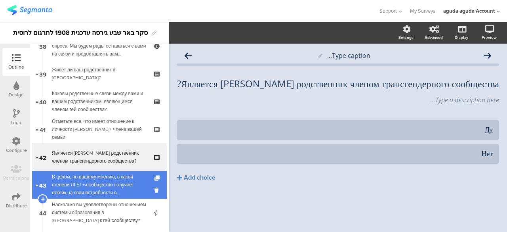
click at [93, 187] on div "В целом, по вашему мнению, в какой степени ЛГБТ+-сообщество получает отклик на …" at bounding box center [99, 185] width 95 height 24
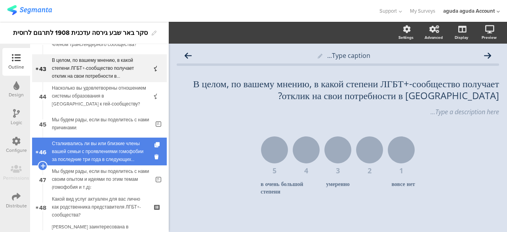
scroll to position [1188, 0]
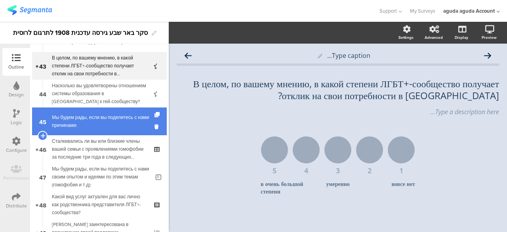
click at [107, 123] on div "Мы будем рады, если вы поделитесь с нами причинами:" at bounding box center [101, 121] width 98 height 16
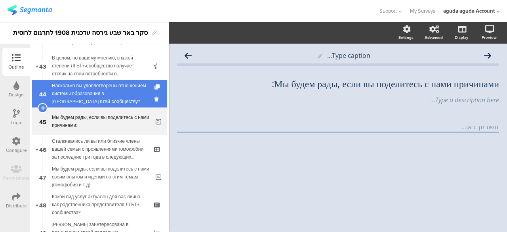
click at [106, 93] on div "Насколько вы удовлетворены отношением системы образования в Беэр-Шеве к гей-соо…" at bounding box center [99, 94] width 95 height 24
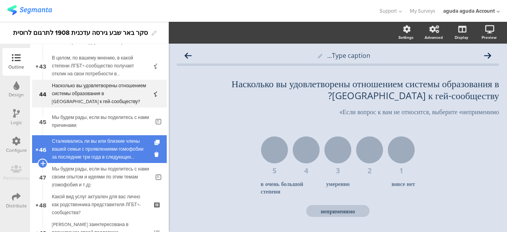
click at [104, 149] on div "Сталкивались ли вы или близкие члены вашей семьи с проявлениями гомофобии за по…" at bounding box center [99, 149] width 95 height 24
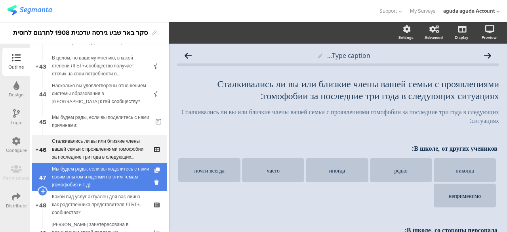
click at [102, 179] on div "Мы будем рады, если вы поделитесь с нами своим опытом и идеями по этим темам (г…" at bounding box center [101, 177] width 98 height 24
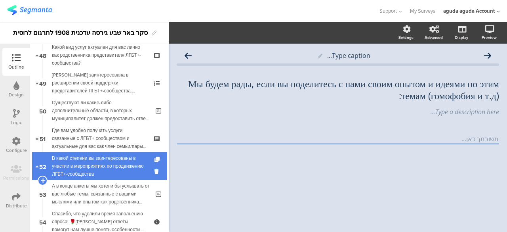
scroll to position [1346, 0]
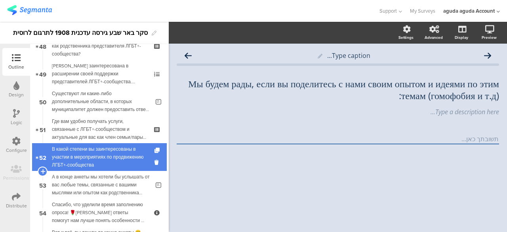
click at [98, 148] on div "В какой степени вы заинтересованы в участии в мероприятиях по продвижению ЛГБТ+…" at bounding box center [99, 157] width 95 height 24
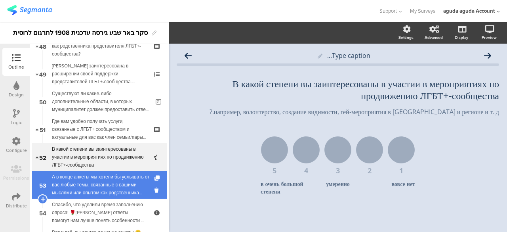
click at [97, 177] on div "А в конце анкеты мы хотели бы услышать от вас любые темы, связанные с вашими мы…" at bounding box center [101, 185] width 98 height 24
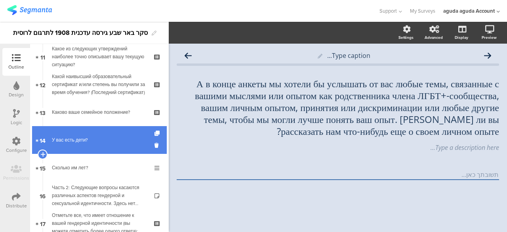
scroll to position [277, 0]
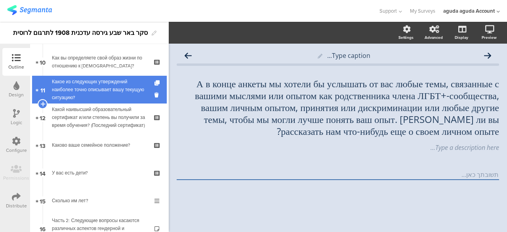
click at [83, 92] on div "Какое из следующих утверждений наиболее точно описывает вашу текущую ситуацию?" at bounding box center [99, 90] width 95 height 24
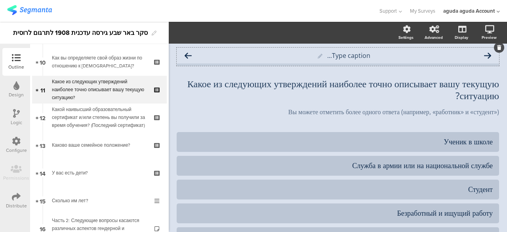
click at [188, 53] on icon at bounding box center [187, 55] width 7 height 8
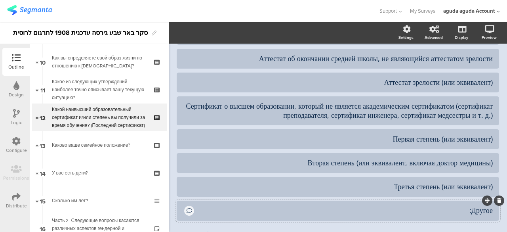
scroll to position [169, 0]
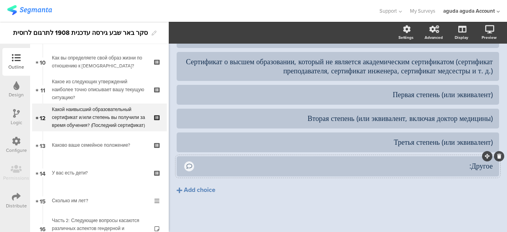
click at [426, 166] on div "Другое:" at bounding box center [343, 165] width 297 height 9
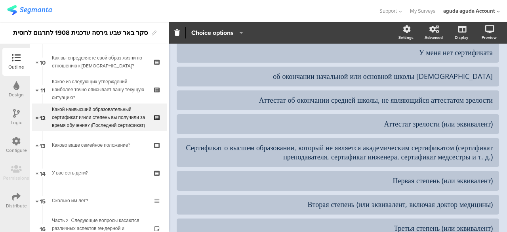
scroll to position [0, 0]
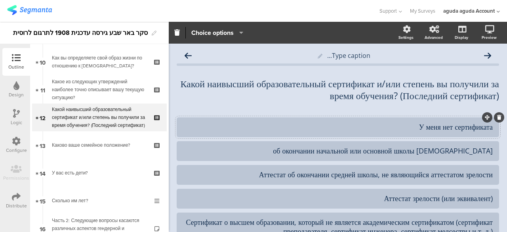
click at [368, 132] on div "У меня нет сертификата" at bounding box center [338, 126] width 310 height 13
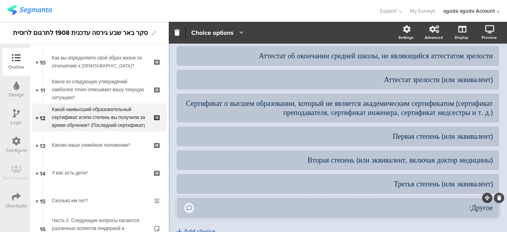
click at [454, 212] on div "Другое:" at bounding box center [343, 207] width 297 height 9
click at [239, 32] on icon "button" at bounding box center [239, 32] width 8 height 6
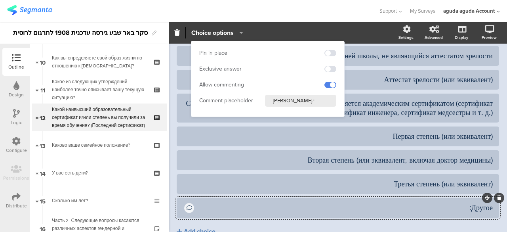
click at [238, 31] on icon "button" at bounding box center [239, 32] width 8 height 6
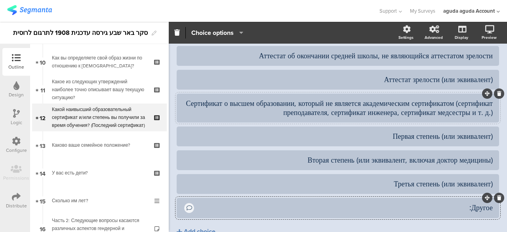
click at [390, 122] on div at bounding box center [338, 107] width 322 height 29
click at [225, 33] on span "Choice options" at bounding box center [212, 32] width 42 height 9
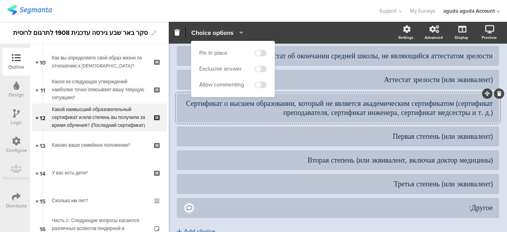
click at [226, 34] on span "Choice options" at bounding box center [212, 32] width 42 height 9
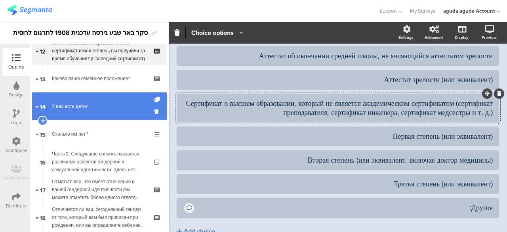
scroll to position [356, 0]
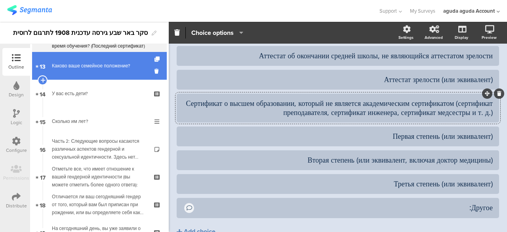
click at [70, 61] on link "13 Каково ваше семейное положение?" at bounding box center [99, 66] width 135 height 28
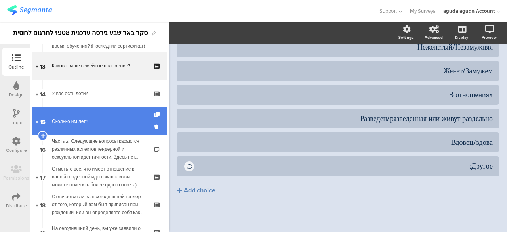
scroll to position [68, 0]
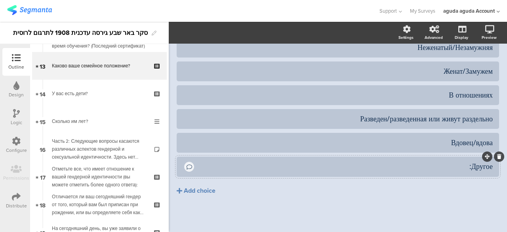
click at [352, 163] on div "Другое:" at bounding box center [343, 166] width 297 height 9
click at [211, 34] on span "Choice options" at bounding box center [212, 32] width 42 height 9
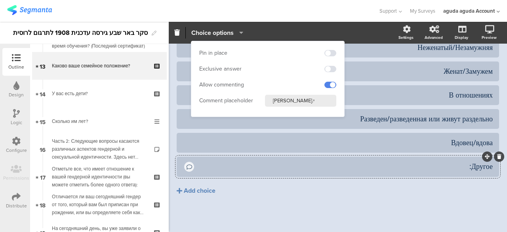
click at [211, 34] on span "Choice options" at bounding box center [212, 32] width 42 height 9
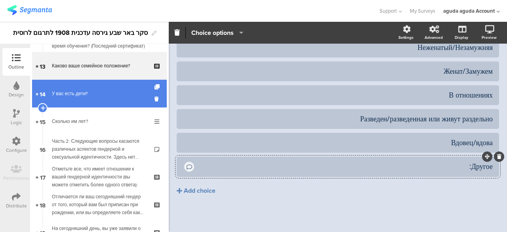
click at [102, 87] on link "14 У вас есть дети?" at bounding box center [99, 94] width 135 height 28
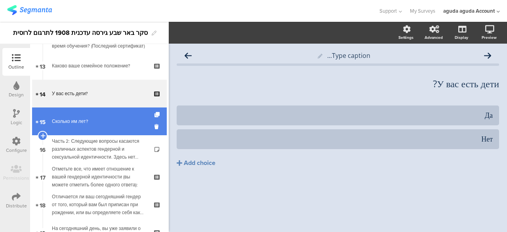
click at [97, 116] on link "15 Сколько им лет?" at bounding box center [99, 121] width 135 height 28
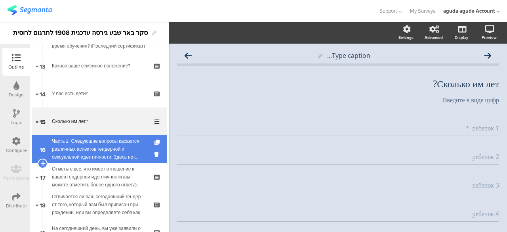
click at [97, 146] on div "Часть 2: Следующие вопросы касаются различных аспектов гендерной и сексуальной …" at bounding box center [99, 149] width 95 height 24
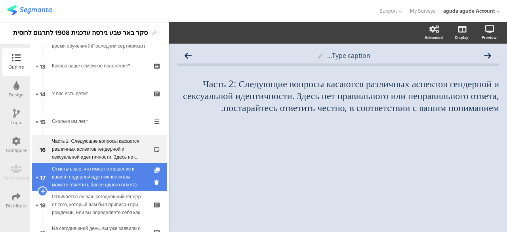
click at [99, 169] on div "Отметьте все, что имеет отношение к вашей гендерной идентичности (вы можете отм…" at bounding box center [99, 177] width 95 height 24
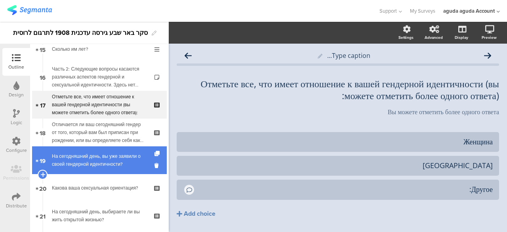
scroll to position [435, 0]
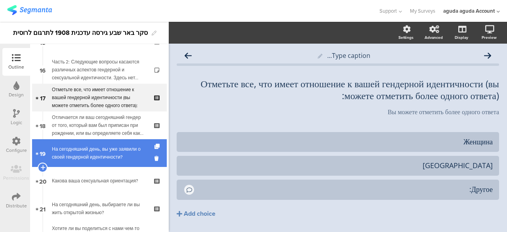
click at [99, 160] on div "На сегодняшний день, вы уже заявили о своей гендерной идентичности?" at bounding box center [99, 153] width 95 height 16
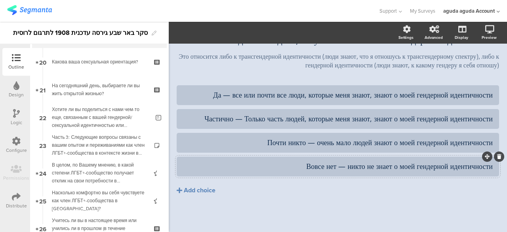
scroll to position [73, 0]
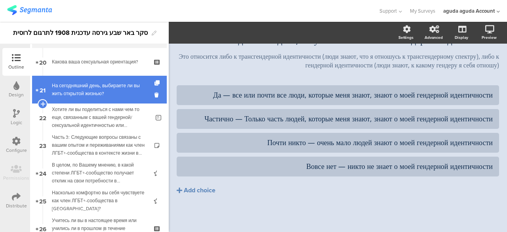
click at [115, 86] on div "На сегодняшний день, выбираете ли вы жить открытой жизнью?" at bounding box center [99, 90] width 95 height 16
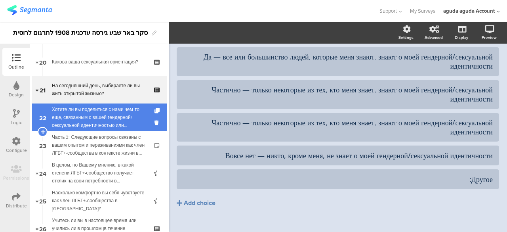
click at [112, 112] on div "Хотите ли вы поделиться с нами чем-то еще, связанным с вашей гендерной/сексуаль…" at bounding box center [101, 117] width 98 height 24
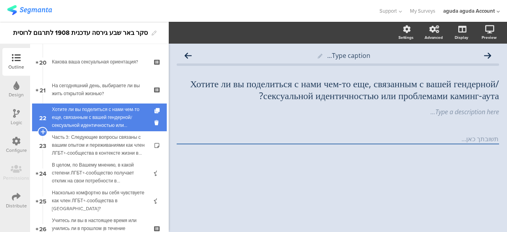
scroll to position [594, 0]
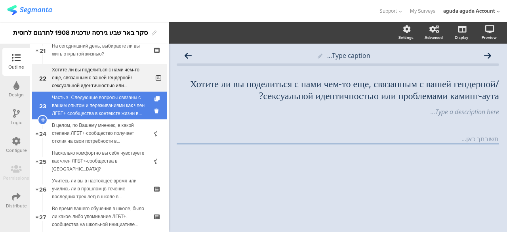
click at [106, 95] on div "Часть 3: Следующие вопросы связаны с вашим опытом и переживаниями как член ЛГБТ…" at bounding box center [99, 105] width 95 height 24
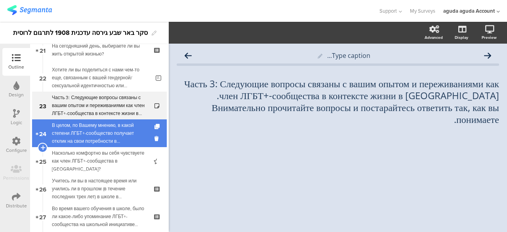
click at [108, 131] on div "В целом, по Вашему мнению, в какой степени ЛГБТ+-сообщество получает отклик на …" at bounding box center [99, 133] width 95 height 24
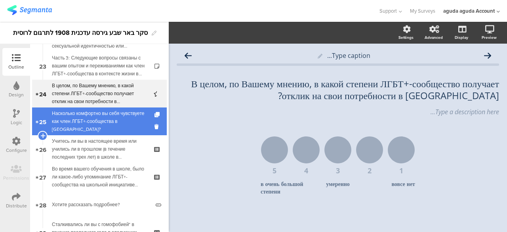
scroll to position [673, 0]
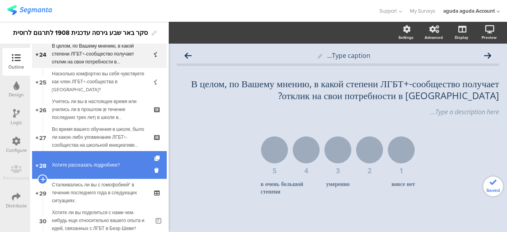
click at [106, 161] on div "Хотите рассказать подробнее?" at bounding box center [101, 165] width 98 height 8
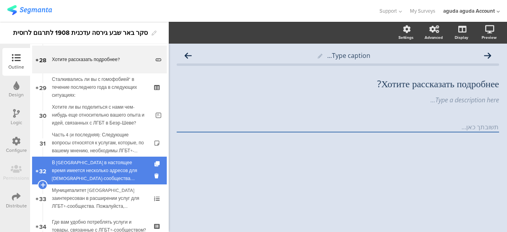
scroll to position [792, 0]
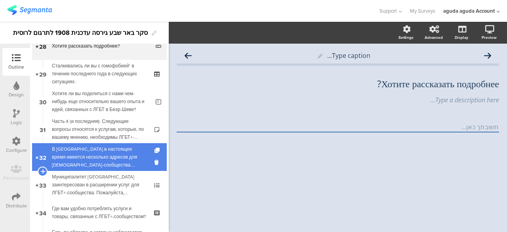
click at [105, 143] on link "32 В Беэр-Шеве в настоящее время имеется несколько адресов для гей-сообщества. …" at bounding box center [99, 157] width 135 height 28
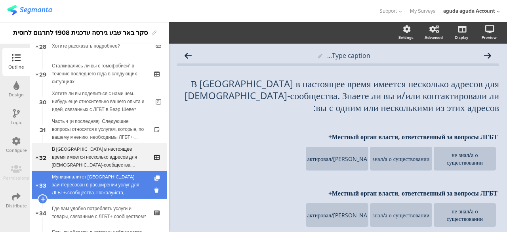
click at [100, 175] on div "Муниципалитет Беэр-Шевы заинтересован в расширении услуг для ЛГБТ+-сообщества. …" at bounding box center [99, 185] width 95 height 24
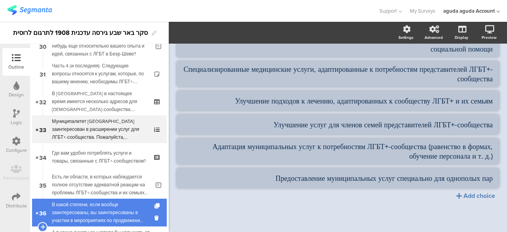
scroll to position [910, 0]
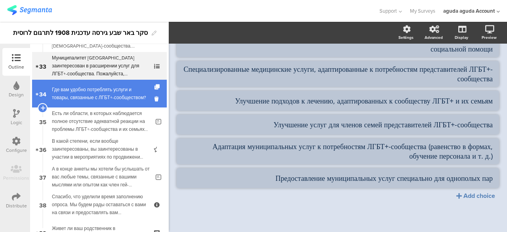
click at [92, 93] on div "Где вам удобно потреблять услуги и товары, связанные с ЛГБТ+-сообществом?" at bounding box center [99, 94] width 95 height 16
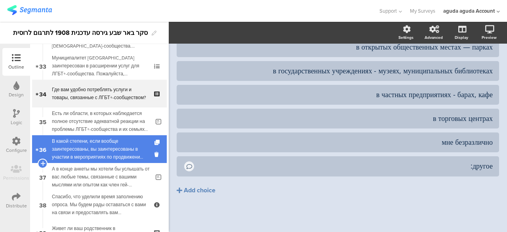
click at [129, 151] on div "В какой степени, если вообще заинтересованы, вы заинтересованы в участии в меро…" at bounding box center [99, 149] width 95 height 24
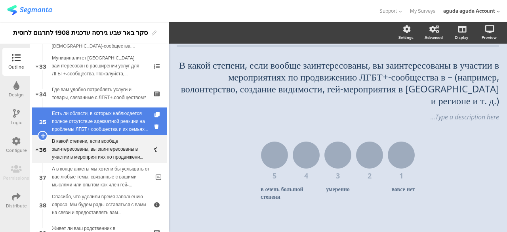
click at [106, 123] on div "Есть ли области, в которых наблюдается полное отсутствие адекватной реакции на …" at bounding box center [101, 121] width 98 height 24
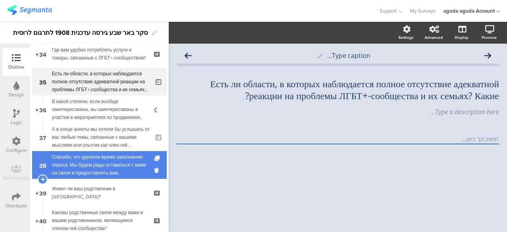
click at [103, 152] on link "38 Спасибо, что уделили время заполнению опроса. Мы будем рады оставаться с вам…" at bounding box center [99, 165] width 135 height 28
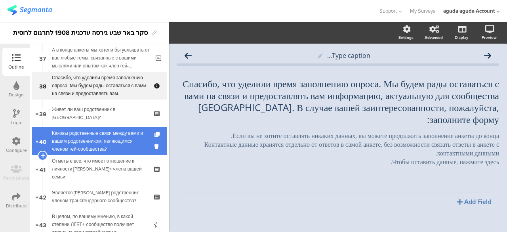
click at [103, 151] on div "Каковы родственные связи между вами и вашим родственником, являющимся членом ге…" at bounding box center [99, 141] width 95 height 24
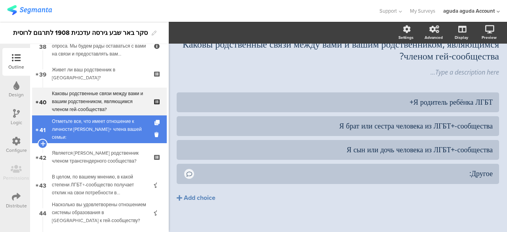
click at [116, 131] on div "Отметьте все, что имеет отношение к личности ЛГБТ+ члена вашей семьи:" at bounding box center [99, 129] width 95 height 24
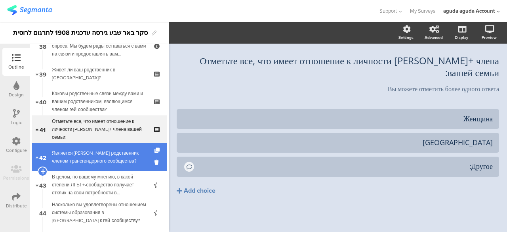
click at [125, 156] on div "Является ли ваш родственник членом трансгендерного сообщества?" at bounding box center [99, 157] width 95 height 16
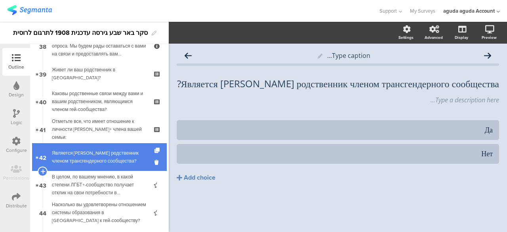
click at [95, 170] on link "42 Является ли ваш родственник членом трансгендерного сообщества?" at bounding box center [99, 157] width 135 height 28
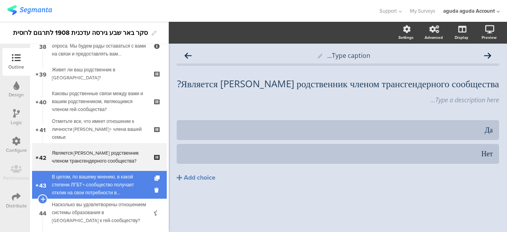
click at [101, 181] on div "В целом, по вашему мнению, в какой степени ЛГБТ+-сообщество получает отклик на …" at bounding box center [99, 185] width 95 height 24
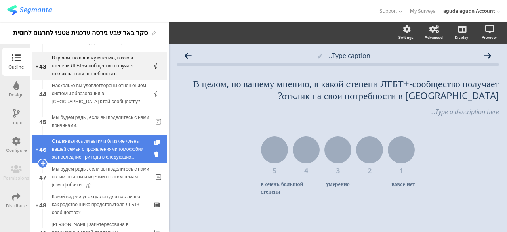
click at [92, 141] on div "Сталкивались ли вы или близкие члены вашей семьи с проявлениями гомофобии за по…" at bounding box center [99, 149] width 95 height 24
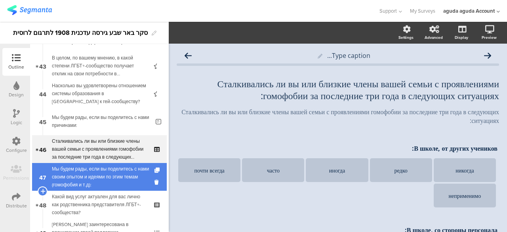
click at [90, 169] on div "Мы будем рады, если вы поделитесь с нами своим опытом и идеями по этим темам (г…" at bounding box center [101, 177] width 98 height 24
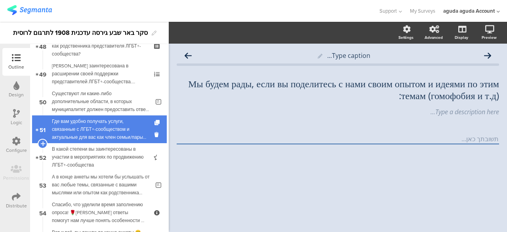
click at [93, 135] on div "Где вам удобно получать услуги, связанные с ЛГБТ+-сообществом и актуальные для …" at bounding box center [99, 129] width 95 height 24
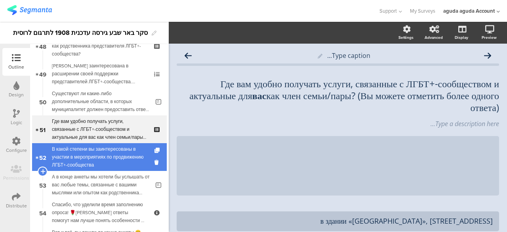
click at [89, 156] on div "В какой степени вы заинтересованы в участии в мероприятиях по продвижению ЛГБТ+…" at bounding box center [99, 157] width 95 height 24
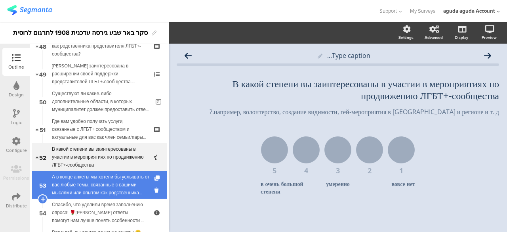
click at [99, 175] on div "А в конце анкеты мы хотели бы услышать от вас любые темы, связанные с вашими мы…" at bounding box center [101, 185] width 98 height 24
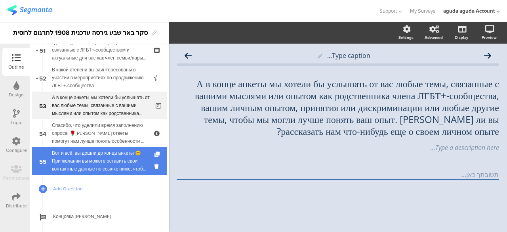
click at [101, 165] on div "Вот и всё, вы дошли до конца анкеты 😊При желании вы можете оставить свои контак…" at bounding box center [99, 161] width 95 height 24
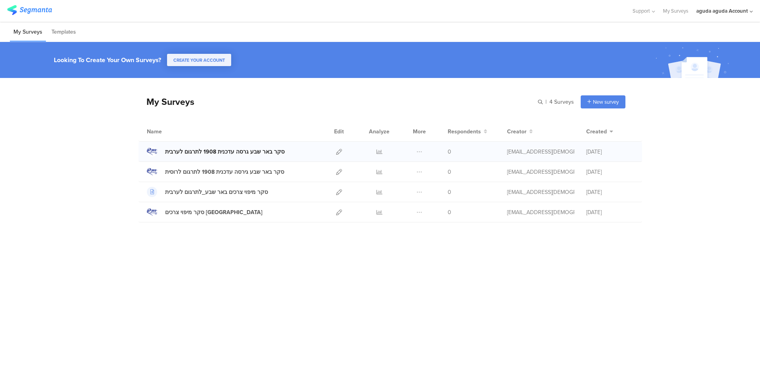
click at [242, 147] on link "סקר באר שבע גרסה עדכנית 1908 לתרגום לערבית" at bounding box center [216, 151] width 138 height 10
click at [272, 152] on div "סקר באר שבע גרסה עדכנית 1908 לתרגום לערבית" at bounding box center [225, 152] width 120 height 8
click at [342, 150] on div at bounding box center [339, 152] width 17 height 20
click at [340, 151] on icon at bounding box center [339, 152] width 6 height 6
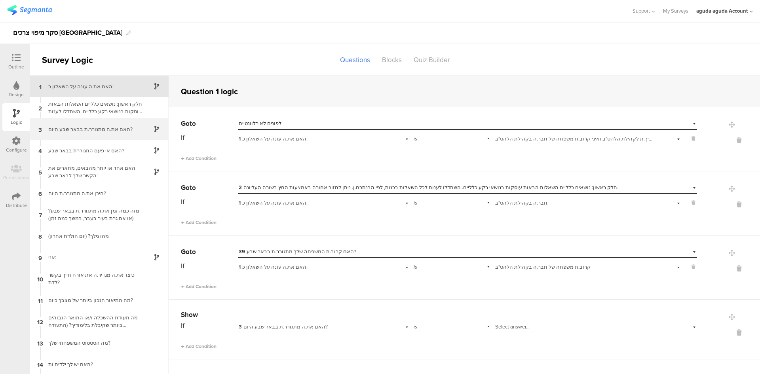
click at [97, 127] on div "האם את.ה מתגורר.ת בבאר שבע היום?" at bounding box center [93, 129] width 99 height 8
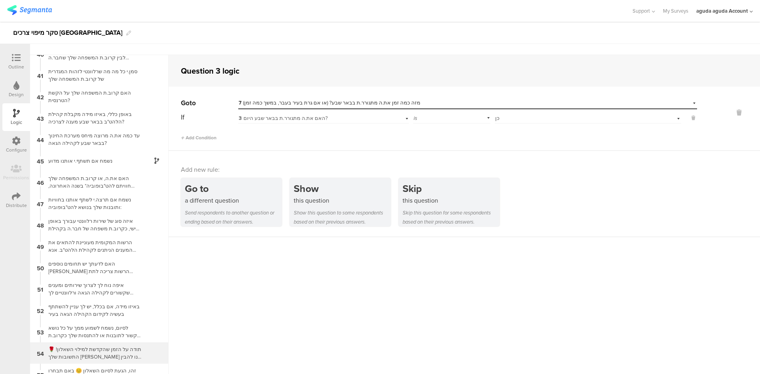
scroll to position [32, 0]
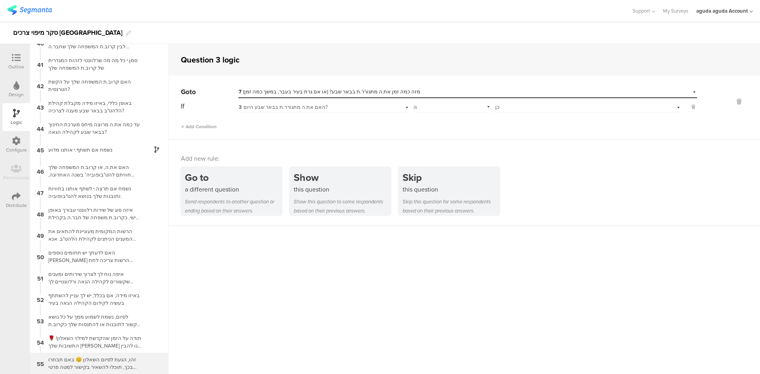
click at [106, 357] on div "זהו, הגעת לסיום השאלון 😊 באם תבחרו בכך, תוכלו להשאיר בקישור למטה פרטי קשר כדי ל…" at bounding box center [93, 363] width 99 height 15
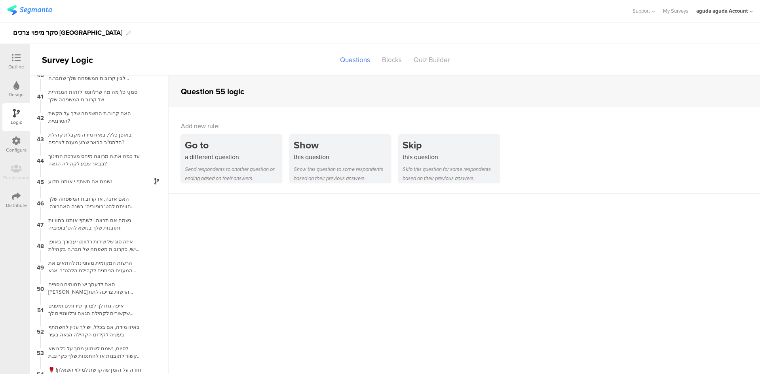
click at [12, 61] on icon at bounding box center [16, 57] width 9 height 9
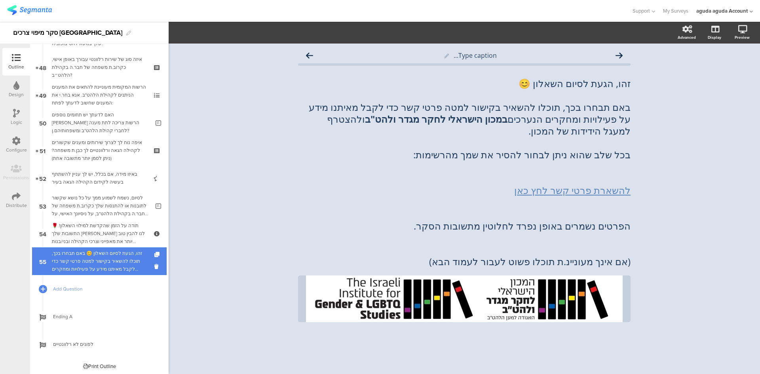
scroll to position [1326, 0]
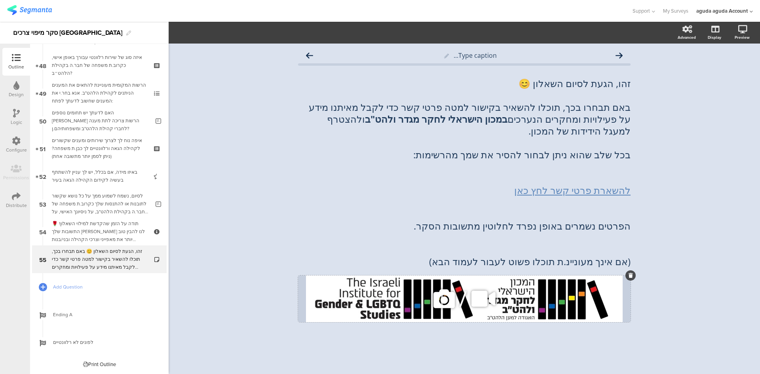
click at [398, 287] on div "/" at bounding box center [464, 299] width 333 height 47
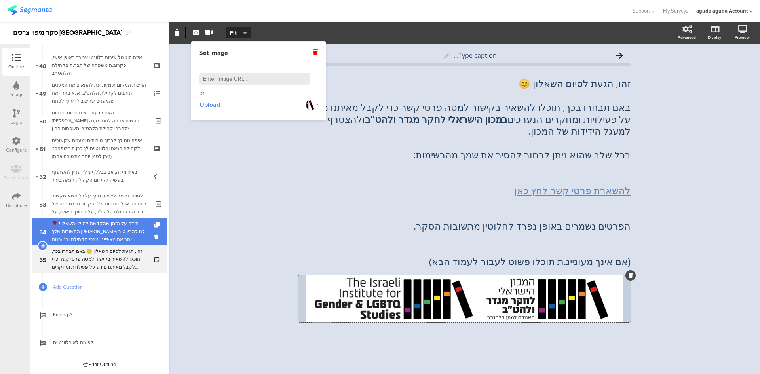
click at [103, 225] on div "תודה על הזמן שהקדשת למילוי השאלון! 🌹התשובות שלך [PERSON_NAME] לנו להבין טוב יות…" at bounding box center [99, 232] width 95 height 24
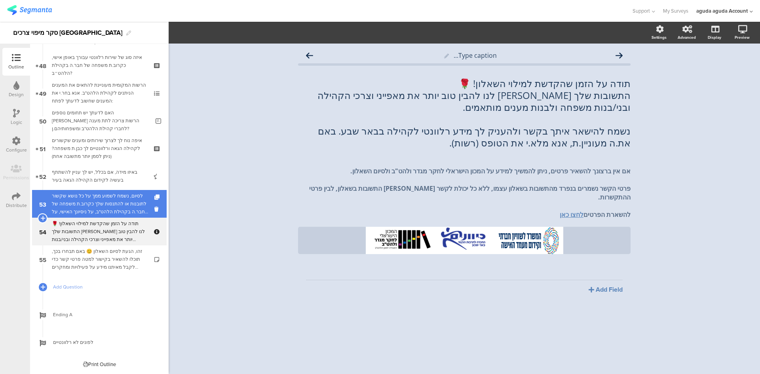
click at [91, 198] on div "לסיום, נשמח לשמוע ממך על כל נושא שקשור לתובנות או להתנסות שלך כקרוב.ת משפחה של …" at bounding box center [101, 204] width 98 height 24
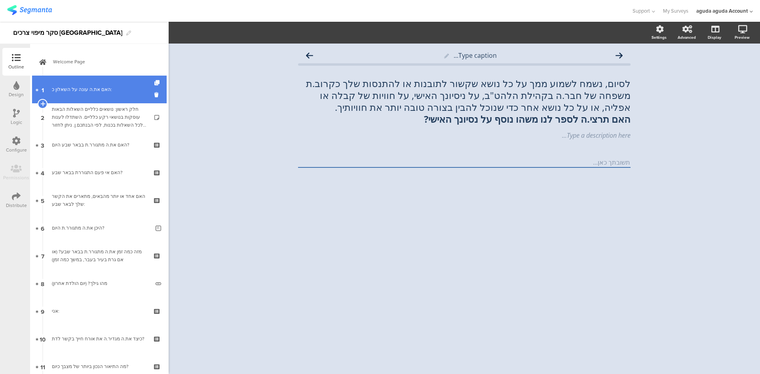
click at [91, 86] on div "האם את.ה עונה על השאלון כ:" at bounding box center [99, 90] width 95 height 8
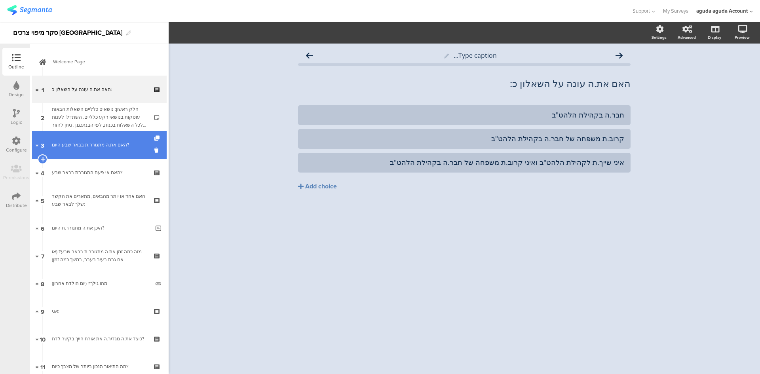
click at [91, 150] on link "3 האם את.ה מתגורר.ת בבאר שבע היום?" at bounding box center [99, 145] width 135 height 28
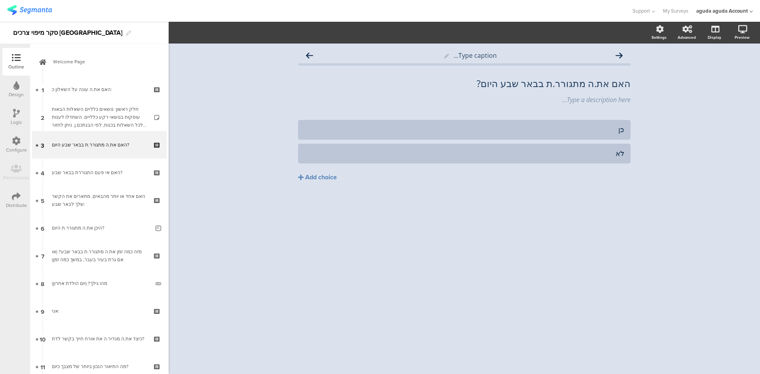
click at [19, 112] on icon at bounding box center [16, 113] width 7 height 9
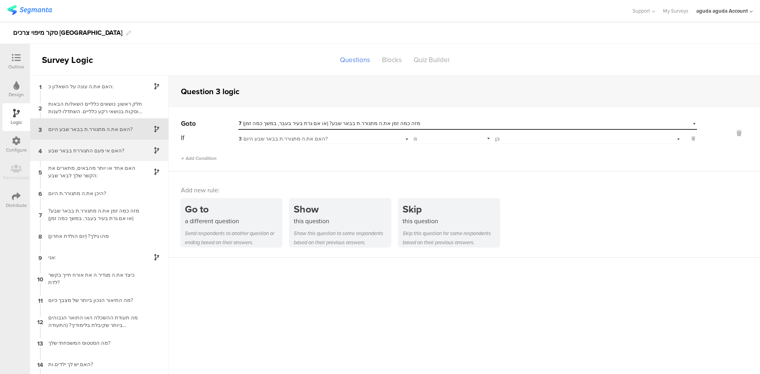
click at [84, 154] on div "האם אי פעם התגוררת בבאר שבע?" at bounding box center [93, 151] width 99 height 8
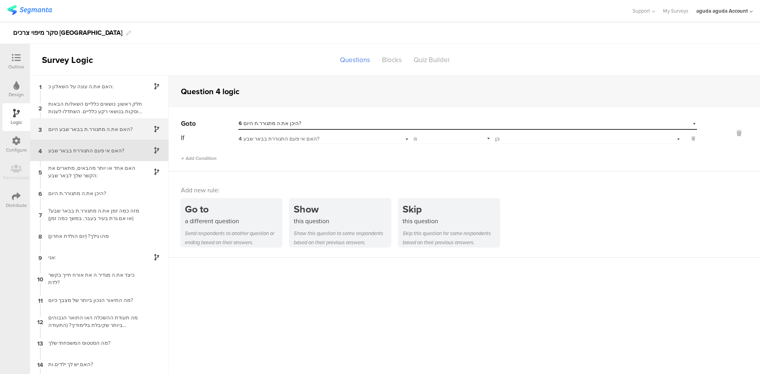
click at [89, 122] on div "3 האם את.ה מתגורר.ת בבאר שבע היום?" at bounding box center [99, 128] width 139 height 21
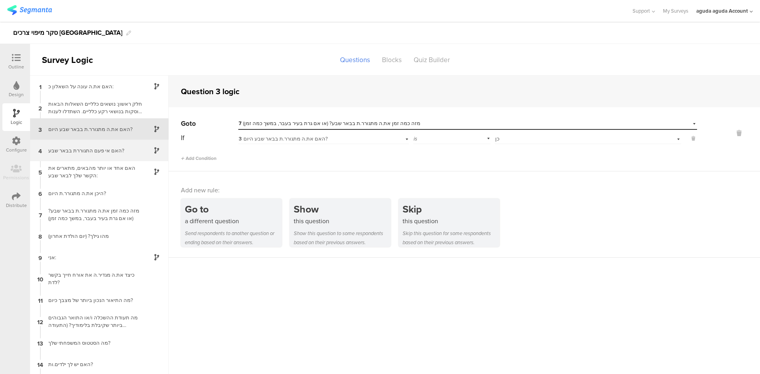
click at [110, 143] on div "4 האם אי פעם התגוררת בבאר שבע?" at bounding box center [99, 150] width 139 height 21
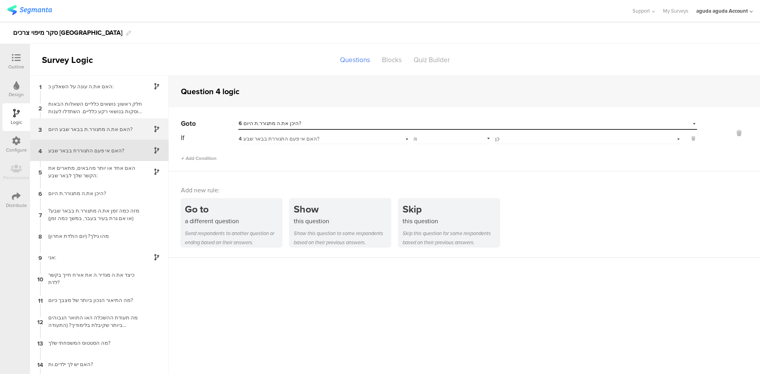
click at [86, 124] on div "3 האם את.ה מתגורר.ת בבאר שבע היום?" at bounding box center [99, 128] width 139 height 21
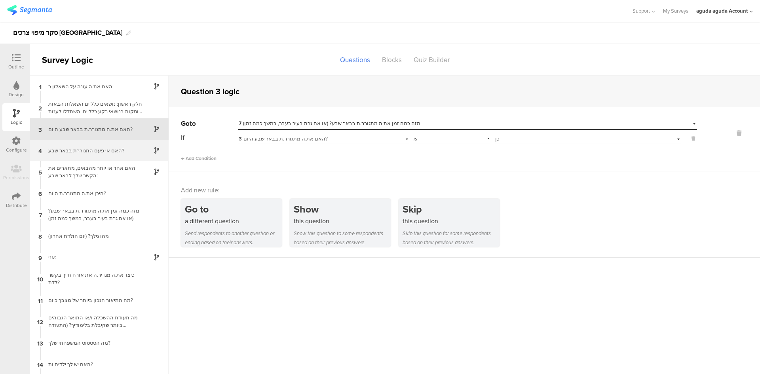
click at [102, 159] on div "4 האם אי פעם התגוררת בבאר שבע?" at bounding box center [99, 150] width 139 height 21
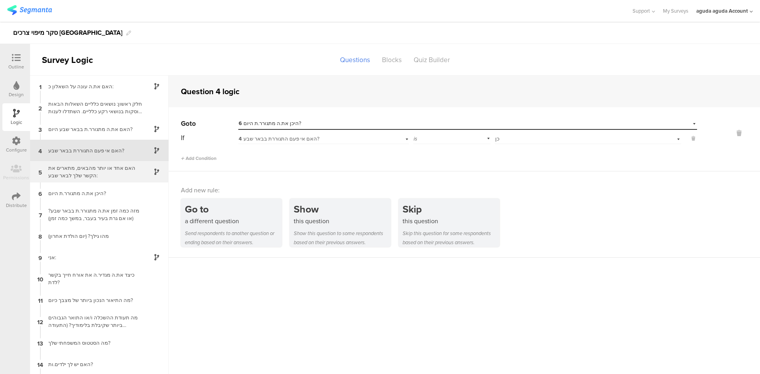
click at [100, 171] on div "האם אחד או יותר מהבאים, מתארים את הקשר שלך לבאר שבע:" at bounding box center [93, 171] width 99 height 15
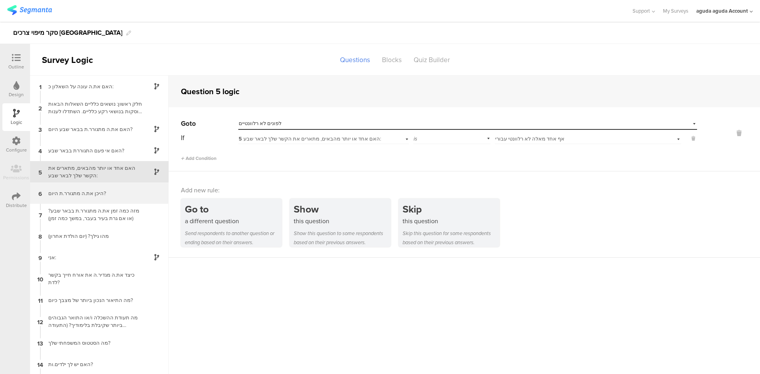
click at [97, 200] on div "6 היכן את.ה מתגורר.ת היום?" at bounding box center [99, 192] width 139 height 21
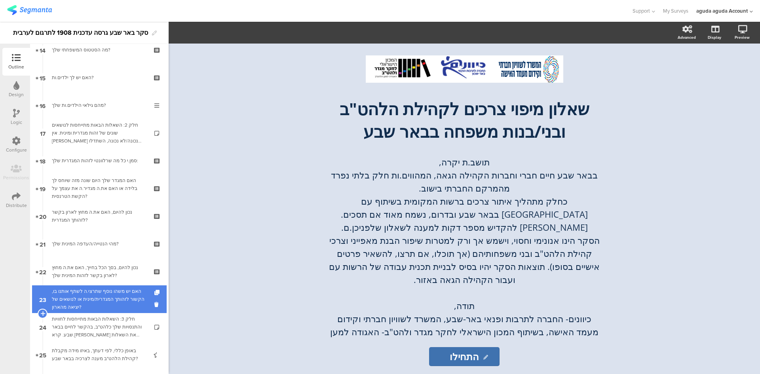
scroll to position [435, 0]
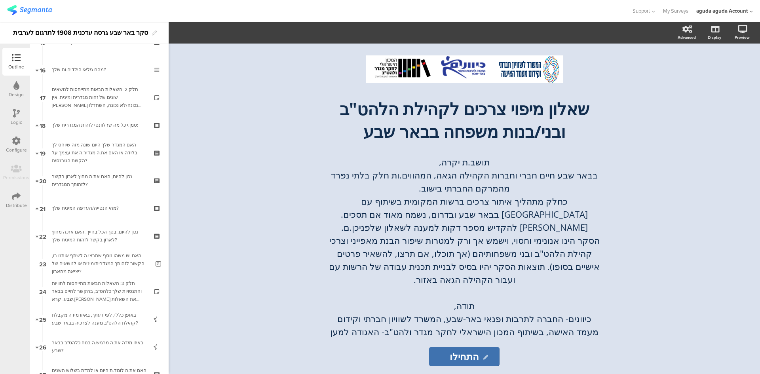
click at [2, 108] on div "Logic" at bounding box center [16, 117] width 28 height 28
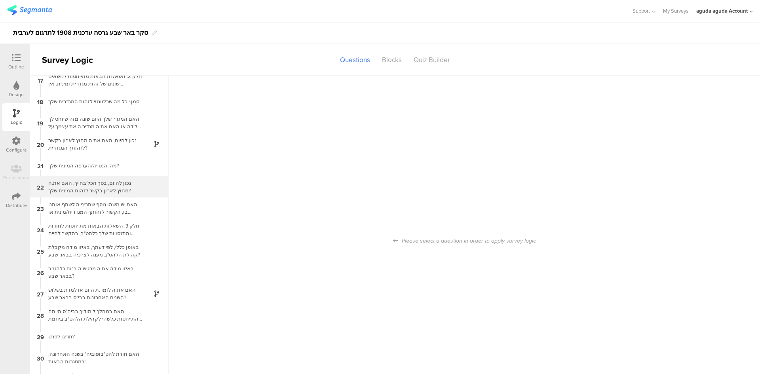
scroll to position [435, 0]
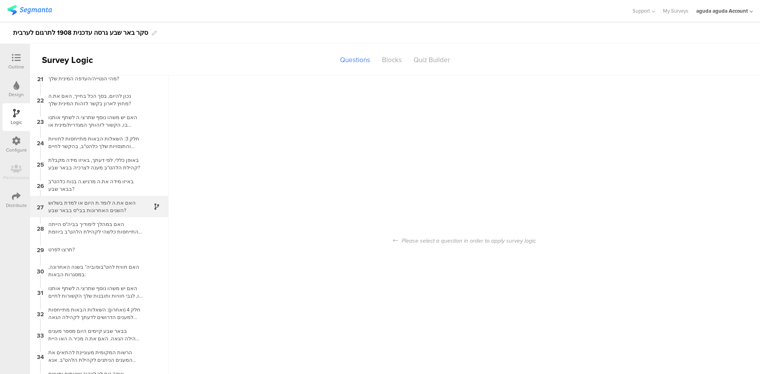
click at [100, 211] on div "האם את.ה לומד.ת היום או למדת בשלוש השנים האחרונות בבי"ס בבאר שבע?" at bounding box center [93, 206] width 99 height 15
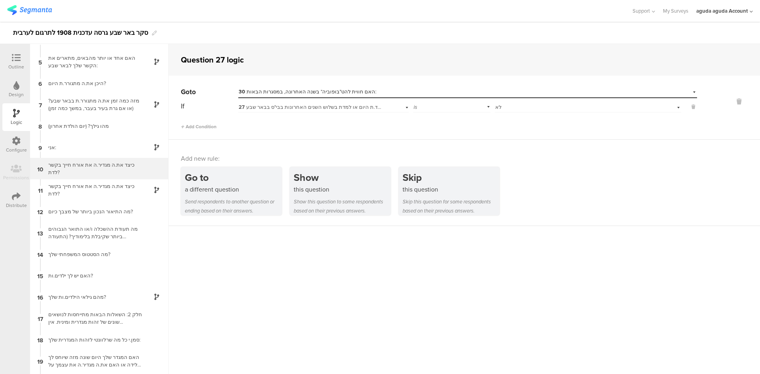
scroll to position [79, 0]
click at [116, 183] on div "כיצד את.ה מגדיר.ה את אורח חייך בקשר לדת?" at bounding box center [93, 189] width 99 height 15
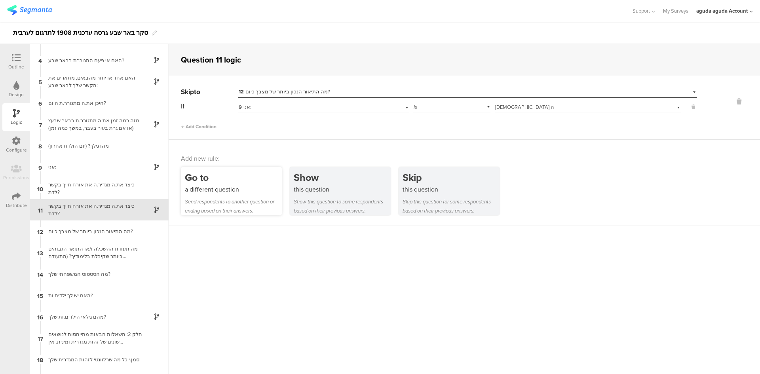
scroll to position [59, 0]
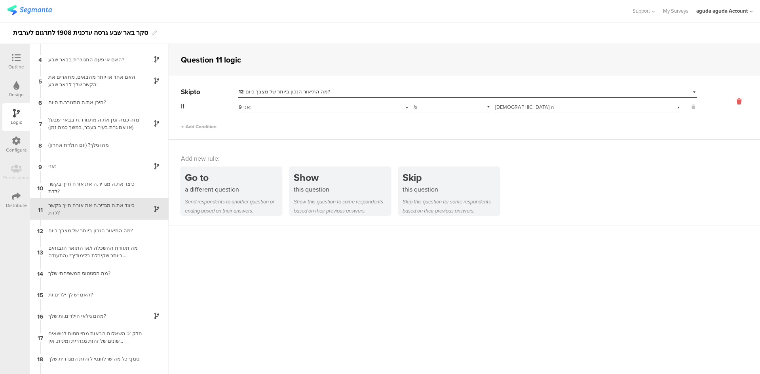
click at [735, 104] on icon at bounding box center [739, 101] width 19 height 9
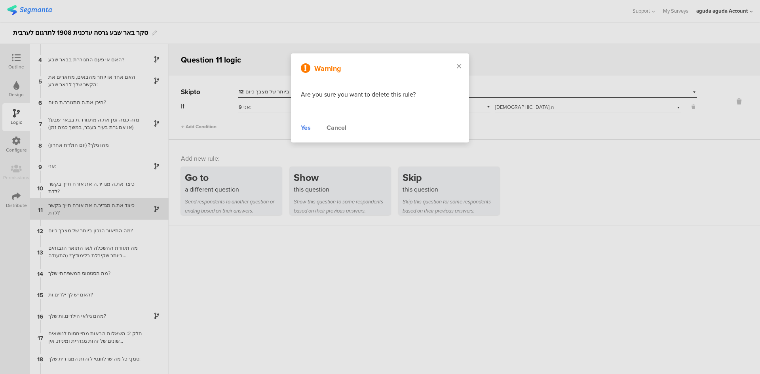
click at [307, 126] on div "Yes" at bounding box center [306, 128] width 10 height 10
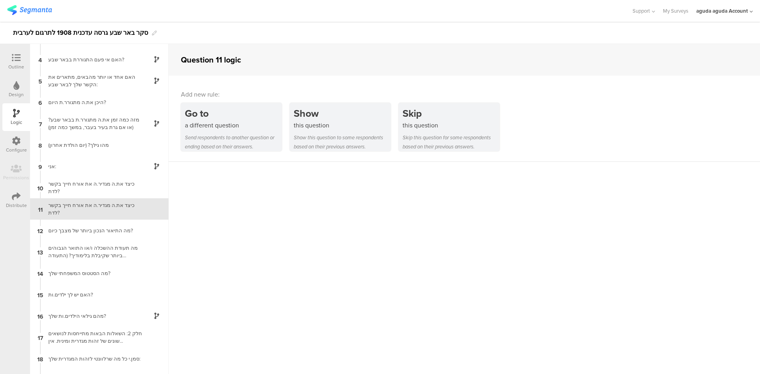
click at [12, 59] on icon at bounding box center [16, 57] width 9 height 9
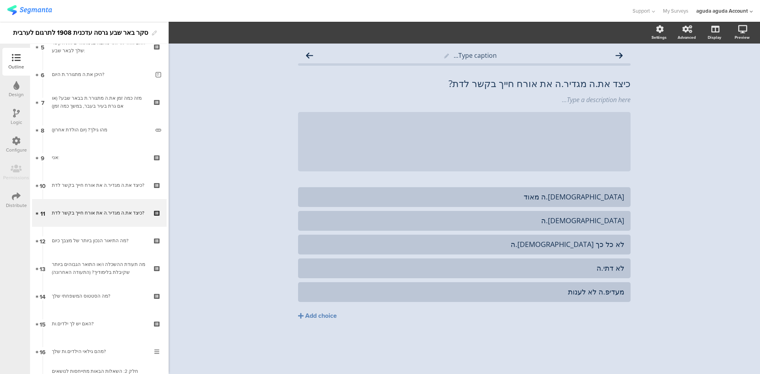
scroll to position [158, 0]
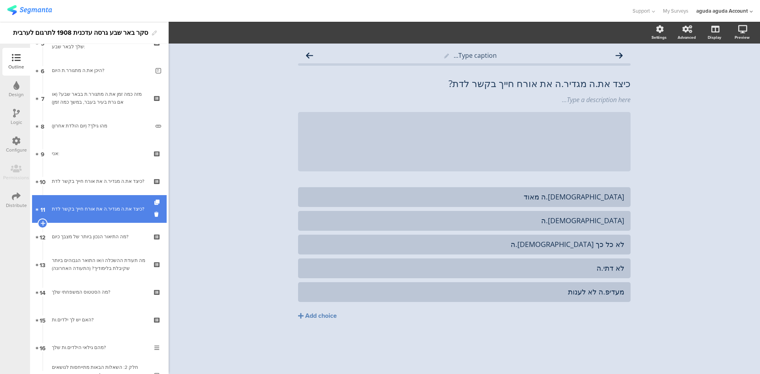
click at [103, 211] on div "כיצד את.ה מגדיר.ה את אורח חייך בקשר לדת?" at bounding box center [99, 209] width 95 height 8
click at [154, 215] on icon at bounding box center [157, 215] width 7 height 8
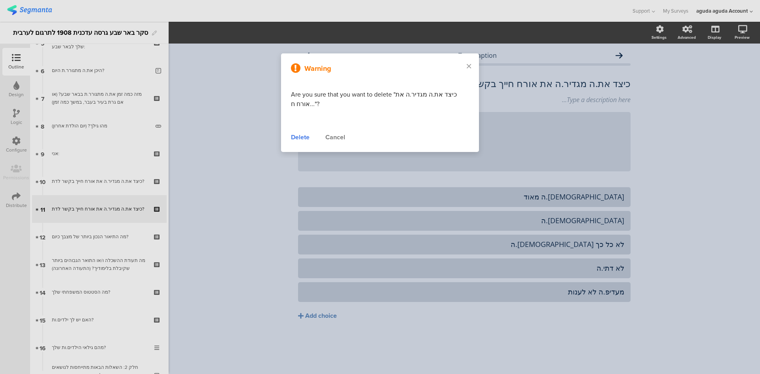
click at [294, 135] on div "Delete" at bounding box center [300, 138] width 19 height 10
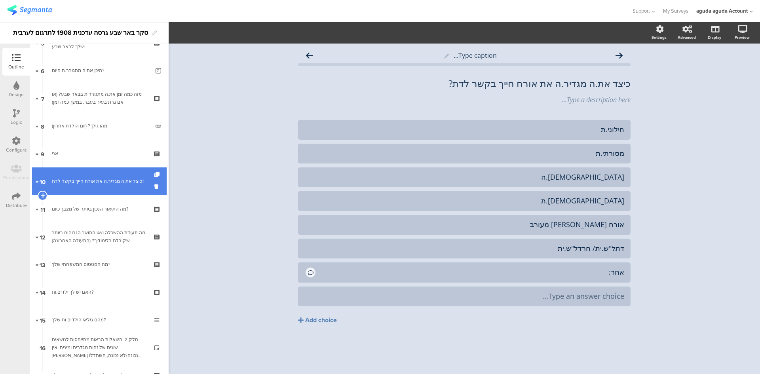
scroll to position [395, 0]
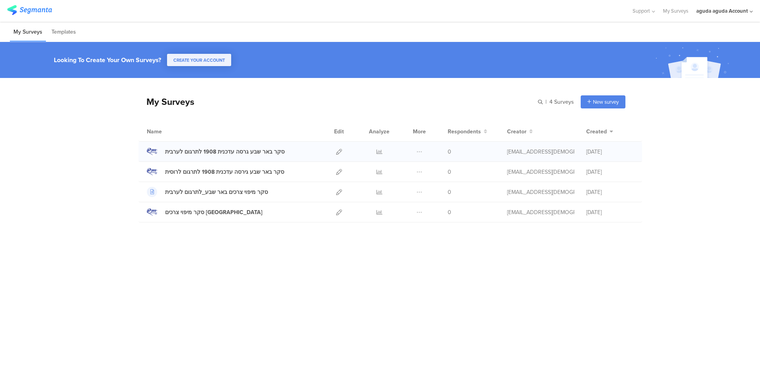
click at [212, 157] on div "סקר באר שבע גרסה עדכנית 1908 לתרגום לערבית 0" at bounding box center [391, 152] width 504 height 20
click at [199, 150] on div "סקר באר שבע גרסה עדכנית 1908 לתרגום לערבית" at bounding box center [225, 152] width 120 height 8
click at [337, 149] on icon at bounding box center [339, 152] width 6 height 6
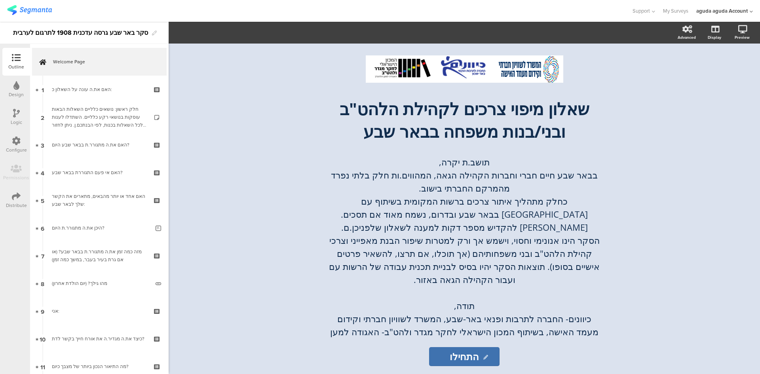
click at [19, 115] on icon at bounding box center [16, 113] width 7 height 9
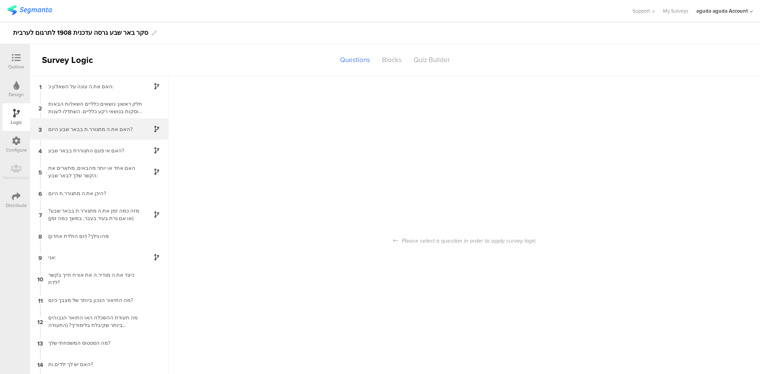
click at [81, 125] on div "האם את.ה מתגורר.ת בבאר שבע היום?" at bounding box center [93, 129] width 99 height 8
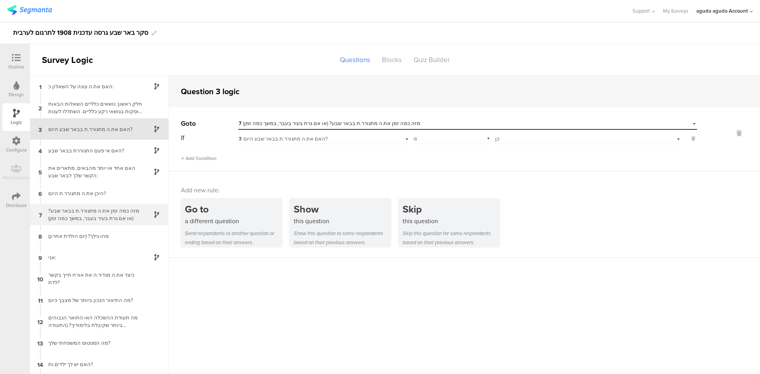
click at [105, 213] on div "מזה כמה זמן את.ה מתגורר.ת בבאר שבע? (או אם גרת בעיר בעבר, במשך כמה זמן)" at bounding box center [93, 214] width 99 height 15
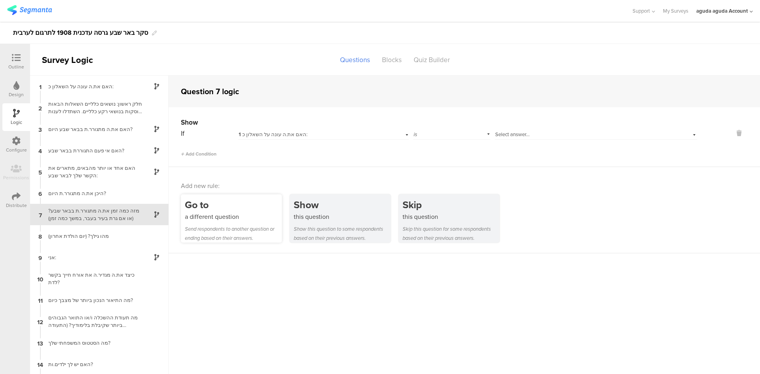
scroll to position [6, 0]
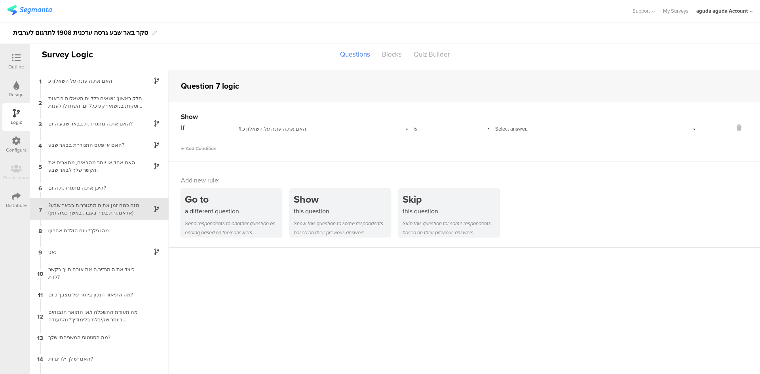
click at [521, 127] on span "Select answer..." at bounding box center [512, 129] width 34 height 8
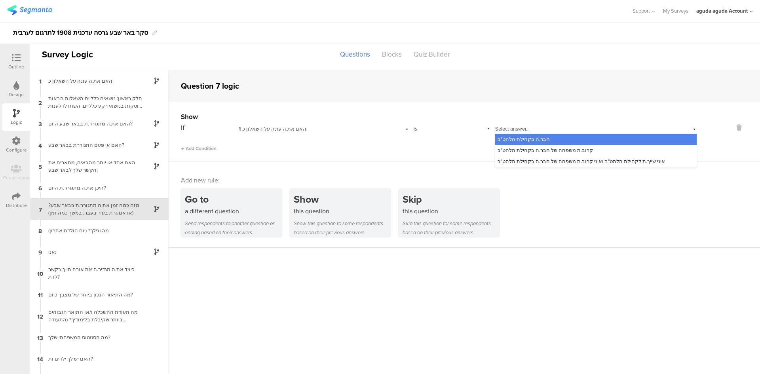
click at [521, 127] on span "Select answer..." at bounding box center [512, 129] width 34 height 8
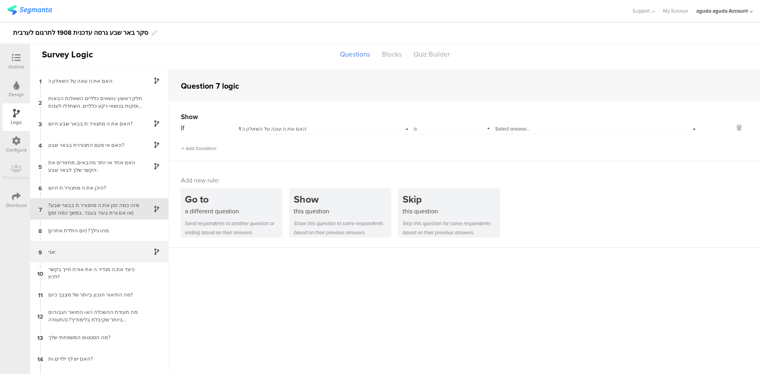
click at [91, 256] on div "9 אני:" at bounding box center [99, 251] width 139 height 21
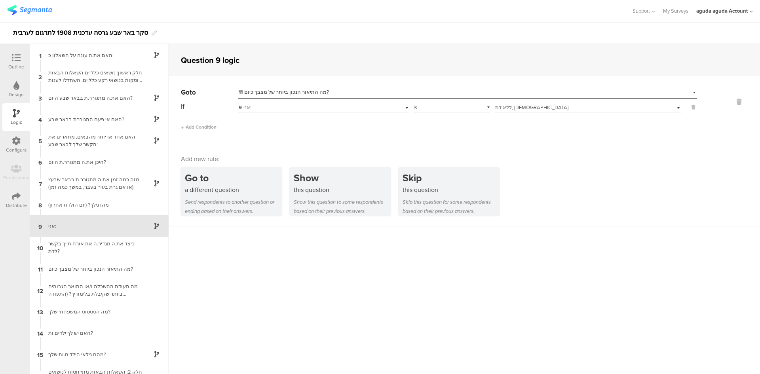
scroll to position [17, 0]
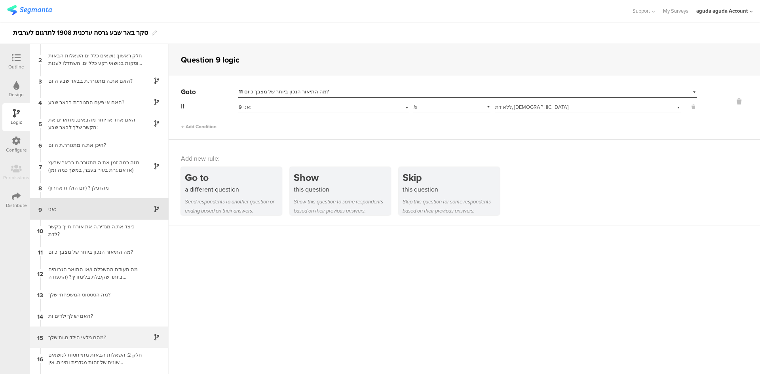
click at [95, 327] on div "15 מהם גילאי הילדים.ות שלך?" at bounding box center [99, 337] width 139 height 21
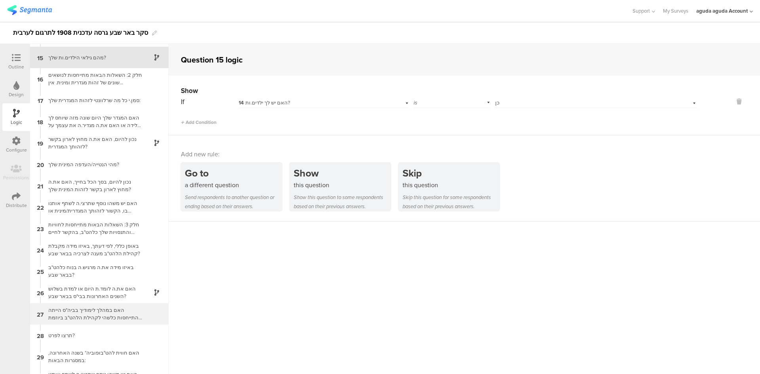
scroll to position [303, 0]
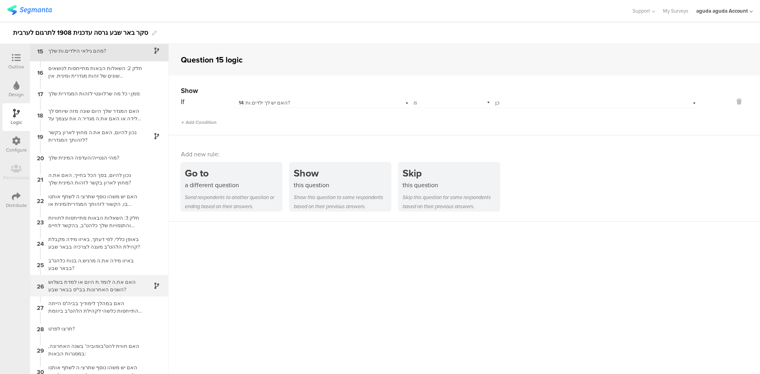
click at [96, 288] on div "האם את.ה לומד.ת היום או למדת בשלוש השנים האחרונות בבי"ס בבאר שבע?" at bounding box center [93, 285] width 99 height 15
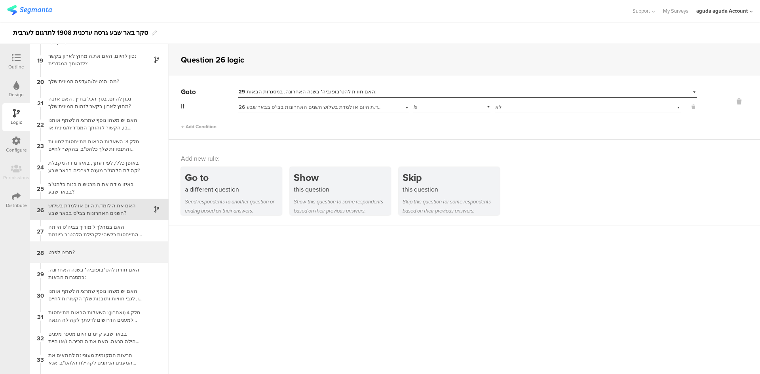
scroll to position [380, 0]
